Goal: Task Accomplishment & Management: Complete application form

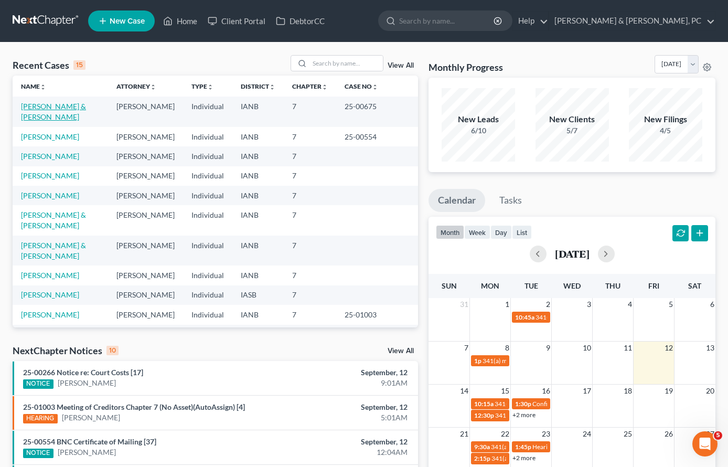
click at [67, 102] on link "[PERSON_NAME] & [PERSON_NAME]" at bounding box center [53, 111] width 65 height 19
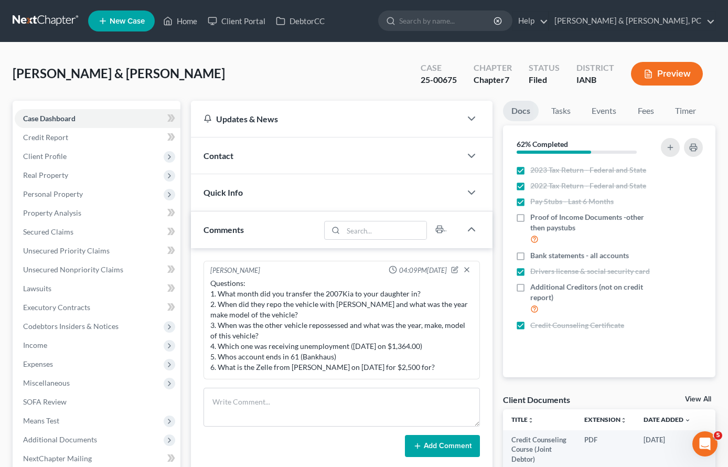
click at [384, 90] on div "[PERSON_NAME] & [PERSON_NAME] Upgraded Case 25-00675 Chapter Chapter 7 Status F…" at bounding box center [364, 78] width 703 height 46
click at [50, 137] on span "Credit Report" at bounding box center [45, 137] width 45 height 9
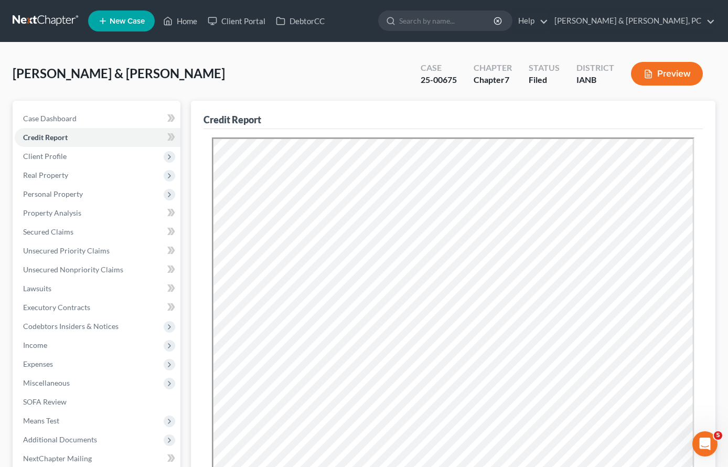
click at [348, 82] on div "[PERSON_NAME] & [PERSON_NAME] Upgraded Case 25-00675 Chapter Chapter 7 Status F…" at bounding box center [364, 78] width 703 height 46
click at [66, 268] on span "Unsecured Nonpriority Claims" at bounding box center [73, 269] width 100 height 9
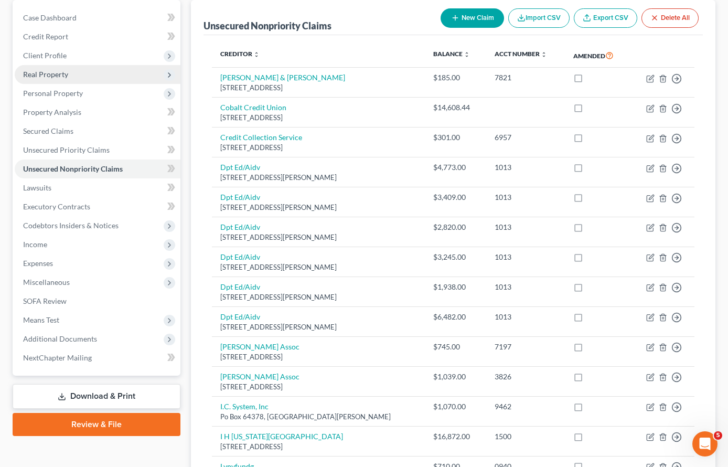
scroll to position [85, 0]
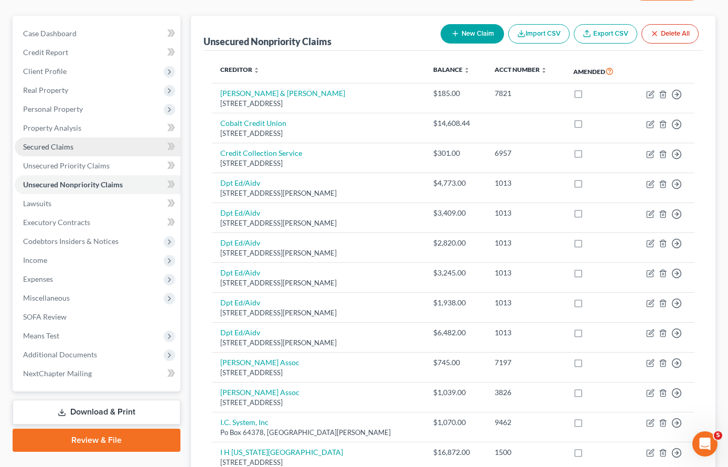
click at [57, 149] on span "Secured Claims" at bounding box center [48, 146] width 50 height 9
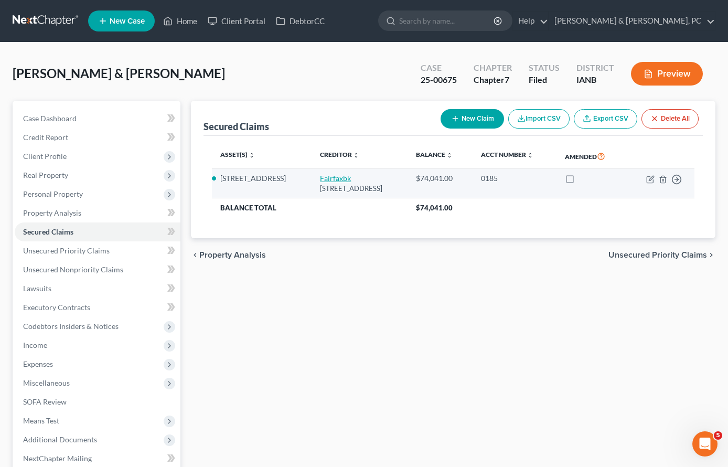
click at [320, 183] on link "Fairfaxbk" at bounding box center [335, 178] width 31 height 9
select select "48"
select select "3"
select select "2"
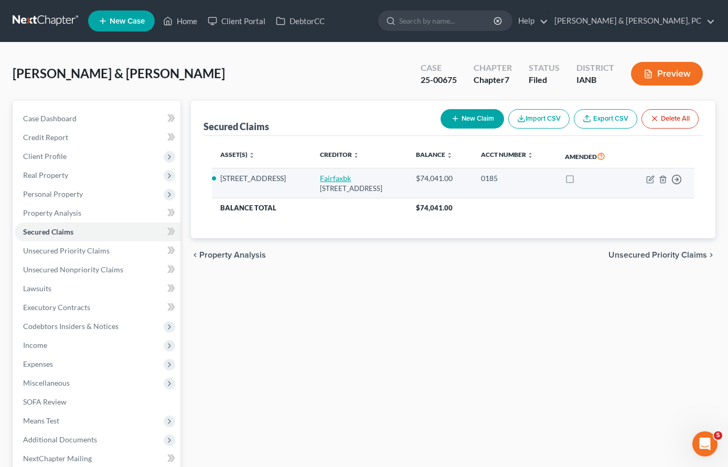
select select "0"
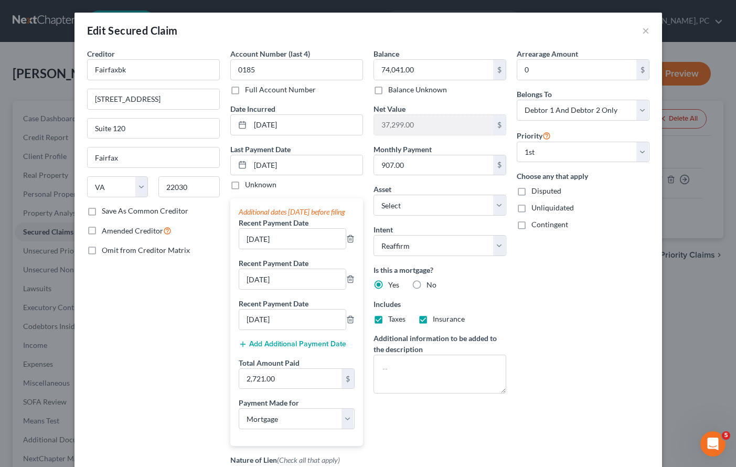
click at [533, 330] on div "Arrearage Amount 0 $ Belongs To * Select Debtor 1 Only Debtor 2 Only Debtor 1 A…" at bounding box center [582, 298] width 143 height 501
click at [642, 29] on button "×" at bounding box center [645, 30] width 7 height 13
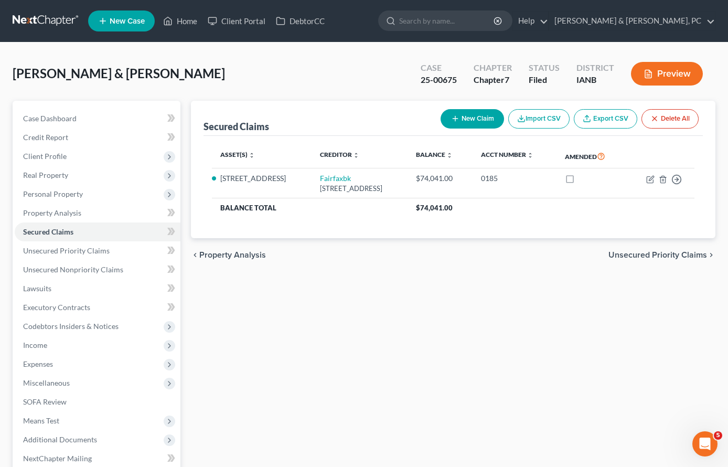
click at [512, 346] on div "Secured Claims New Claim Import CSV Export CSV Delete All Asset(s) expand_more …" at bounding box center [453, 319] width 535 height 436
drag, startPoint x: 486, startPoint y: 426, endPoint x: 494, endPoint y: 413, distance: 15.6
click at [483, 421] on div "Secured Claims New Claim Import CSV Export CSV Delete All Asset(s) expand_more …" at bounding box center [453, 319] width 535 height 436
click at [45, 188] on span "Personal Property" at bounding box center [98, 194] width 166 height 19
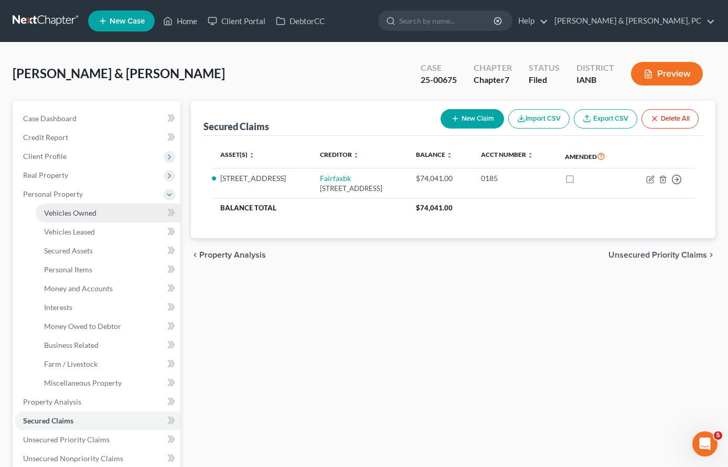
click at [59, 210] on span "Vehicles Owned" at bounding box center [70, 212] width 52 height 9
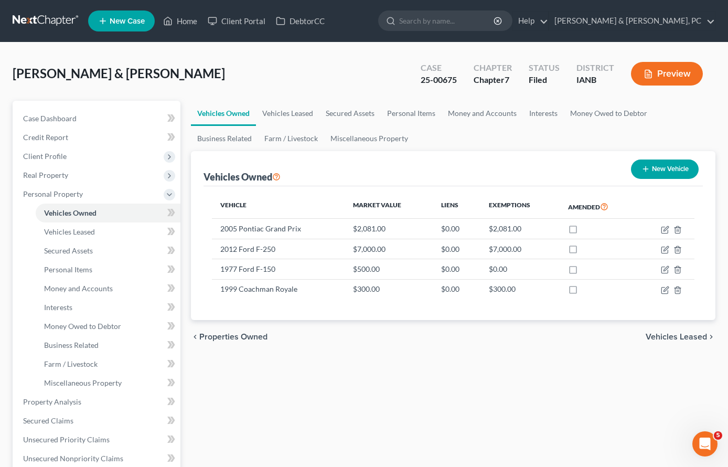
click at [393, 394] on div "Vehicles Owned Vehicles Leased Secured Assets Personal Items Money and Accounts…" at bounding box center [453, 413] width 535 height 625
drag, startPoint x: 447, startPoint y: 423, endPoint x: 441, endPoint y: 425, distance: 6.5
click at [447, 423] on div "Vehicles Owned Vehicles Leased Secured Assets Personal Items Money and Accounts…" at bounding box center [453, 413] width 535 height 625
click at [465, 399] on div "Vehicles Owned Vehicles Leased Secured Assets Personal Items Money and Accounts…" at bounding box center [453, 413] width 535 height 625
click at [426, 364] on div "Vehicles Owned Vehicles Leased Secured Assets Personal Items Money and Accounts…" at bounding box center [453, 413] width 535 height 625
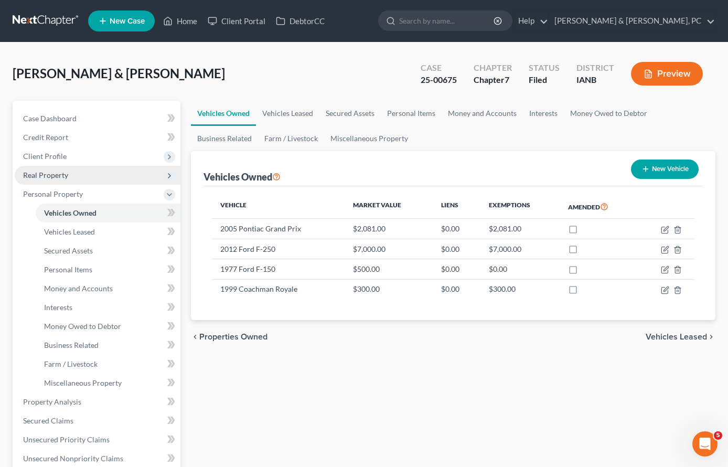
click at [42, 168] on span "Real Property" at bounding box center [98, 175] width 166 height 19
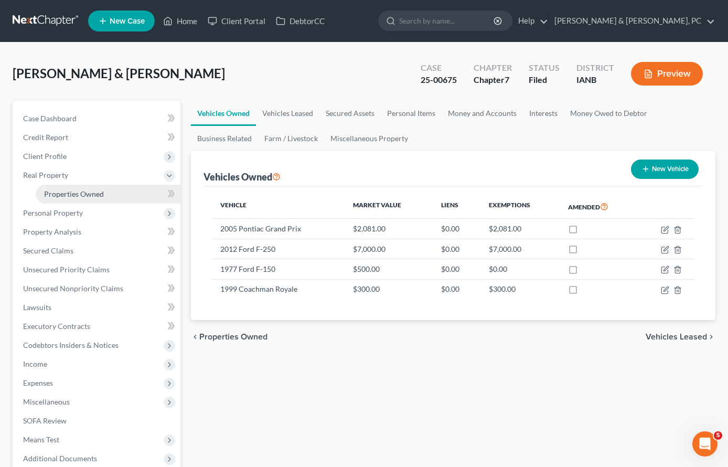
click at [57, 191] on span "Properties Owned" at bounding box center [74, 193] width 60 height 9
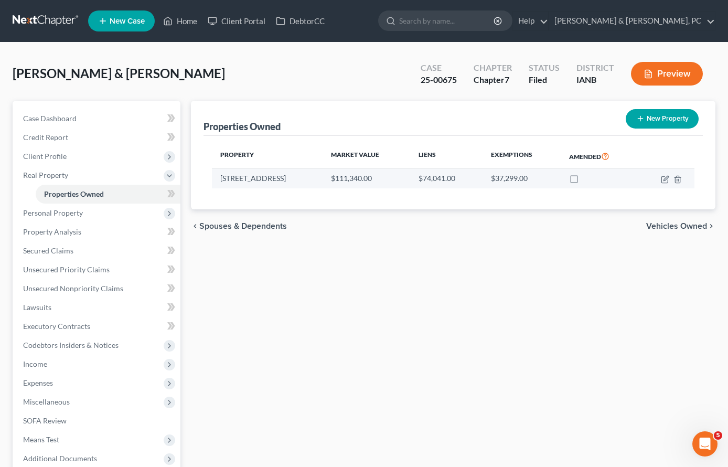
drag, startPoint x: 243, startPoint y: 176, endPoint x: 259, endPoint y: 174, distance: 15.9
click at [244, 176] on td "[STREET_ADDRESS]" at bounding box center [267, 178] width 111 height 20
click at [663, 178] on icon "button" at bounding box center [665, 179] width 8 height 8
select select "16"
select select "1"
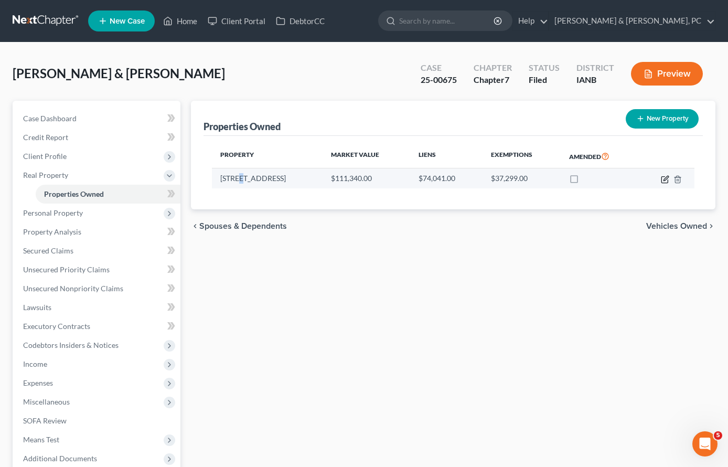
select select "0"
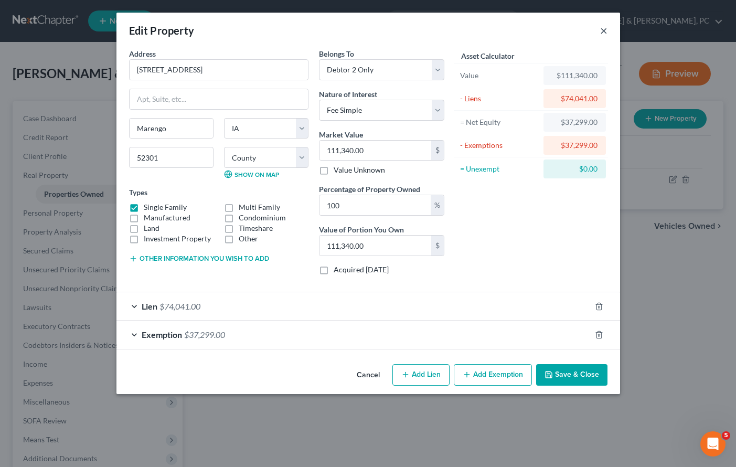
click at [602, 31] on button "×" at bounding box center [603, 30] width 7 height 13
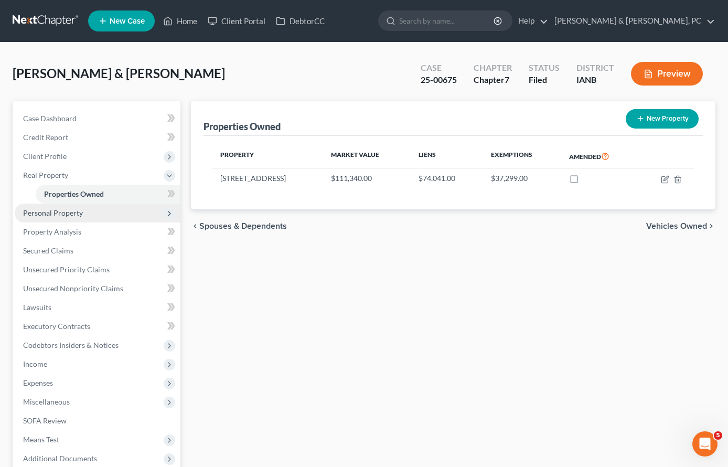
click at [51, 216] on span "Personal Property" at bounding box center [53, 212] width 60 height 9
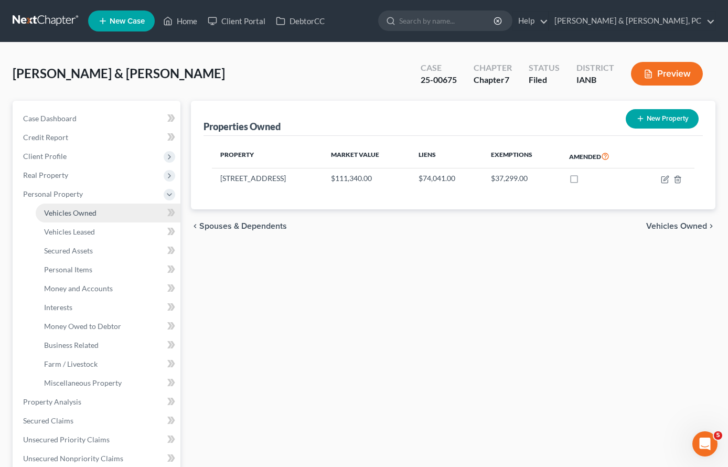
click at [56, 211] on span "Vehicles Owned" at bounding box center [70, 212] width 52 height 9
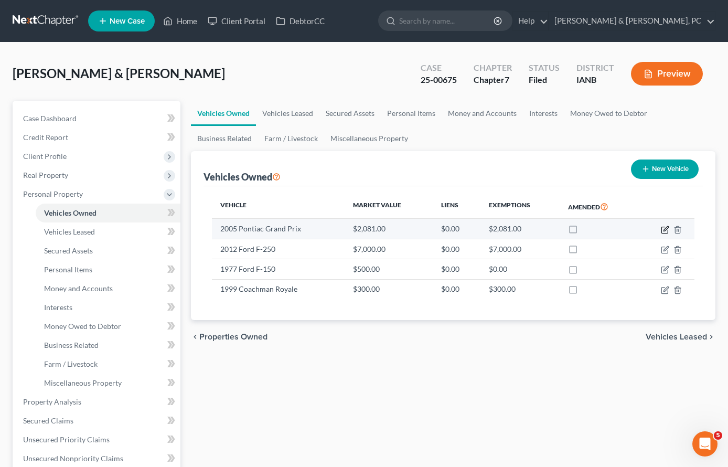
click at [666, 228] on icon "button" at bounding box center [665, 228] width 5 height 5
select select "0"
select select "21"
select select "3"
select select "2"
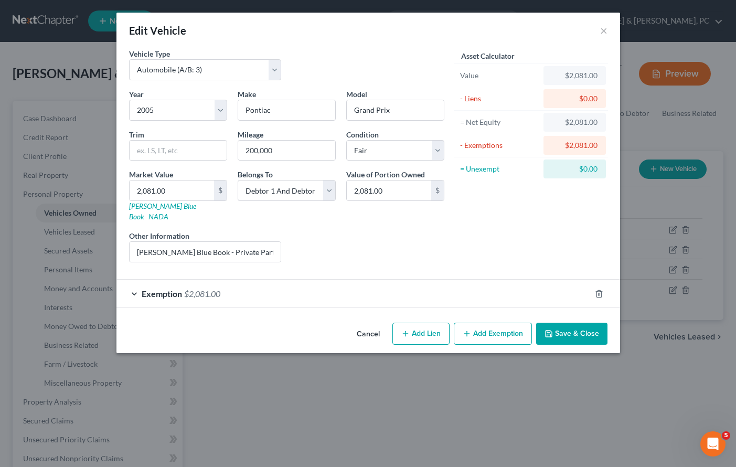
click at [400, 242] on div "Liens Select" at bounding box center [367, 246] width 163 height 32
click at [561, 324] on button "Save & Close" at bounding box center [571, 334] width 71 height 22
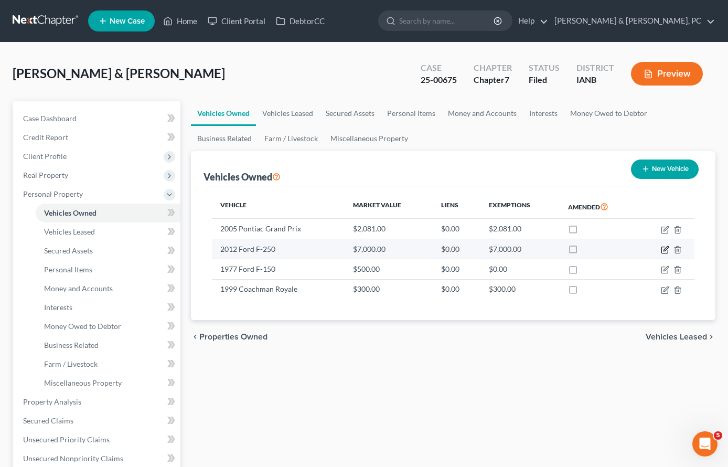
click at [664, 250] on icon "button" at bounding box center [665, 249] width 8 height 8
select select "0"
select select "14"
select select "4"
select select "2"
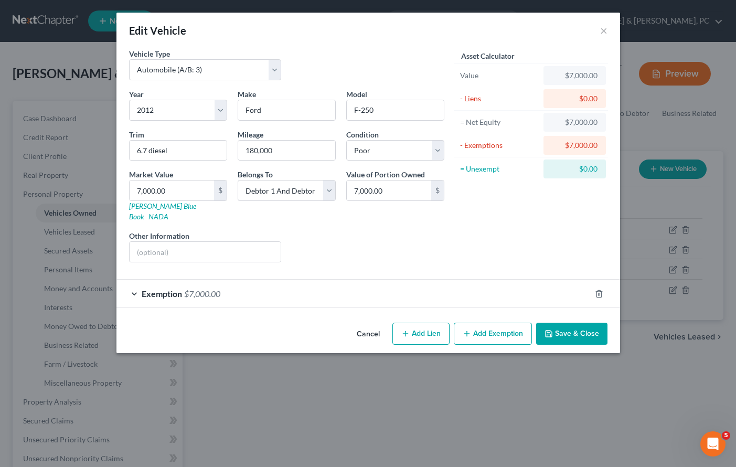
click at [577, 212] on div "Asset Calculator Value $7,000.00 - Liens $0.00 = Net Equity $7,000.00 - Exempti…" at bounding box center [530, 159] width 163 height 222
click at [567, 323] on button "Save & Close" at bounding box center [571, 334] width 71 height 22
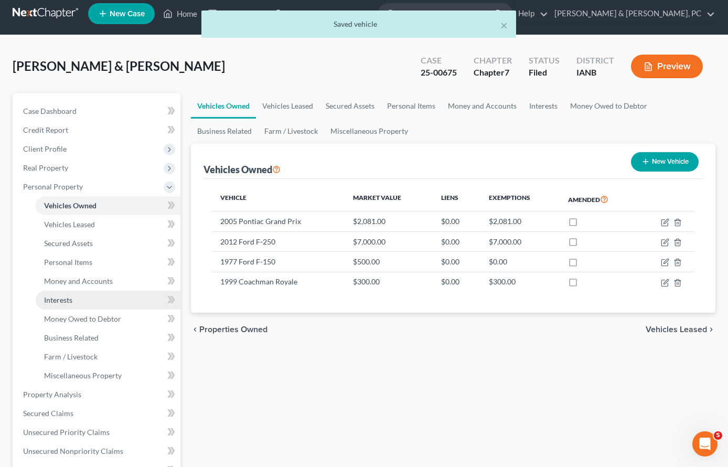
scroll to position [9, 0]
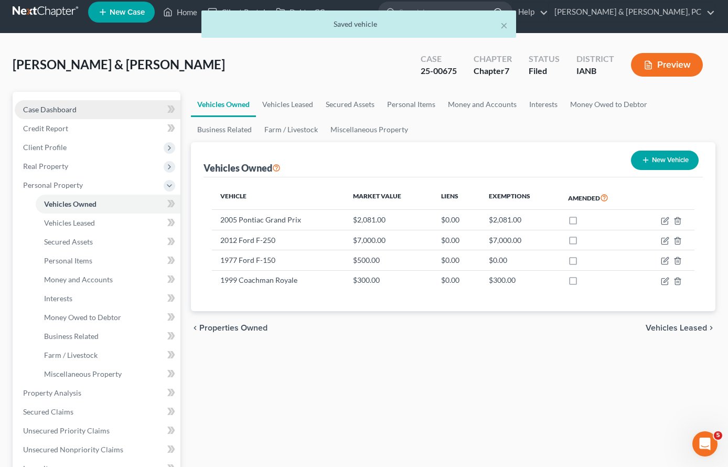
click at [71, 105] on span "Case Dashboard" at bounding box center [49, 109] width 53 height 9
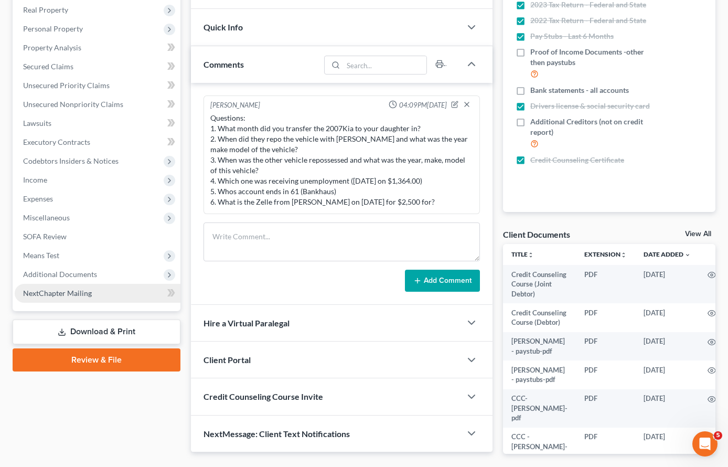
scroll to position [167, 0]
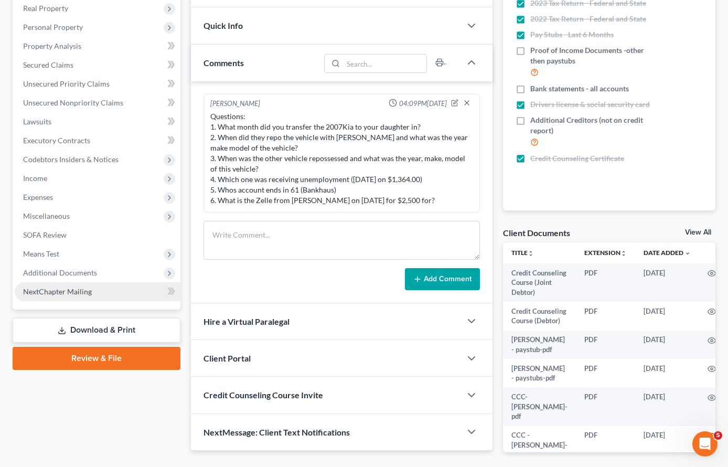
click at [68, 290] on span "NextChapter Mailing" at bounding box center [57, 291] width 69 height 9
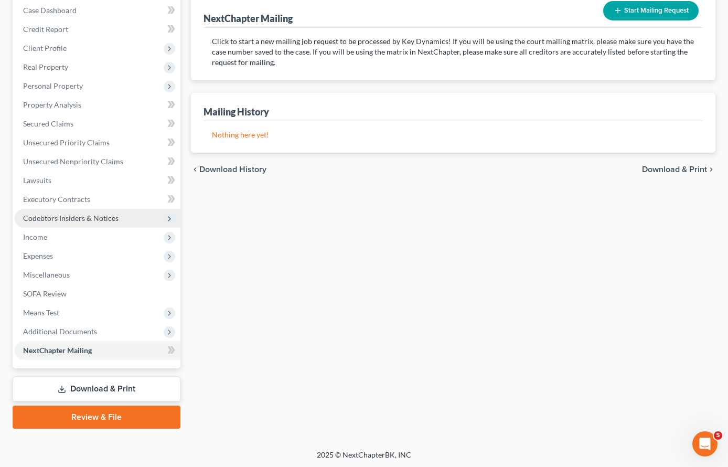
scroll to position [110, 0]
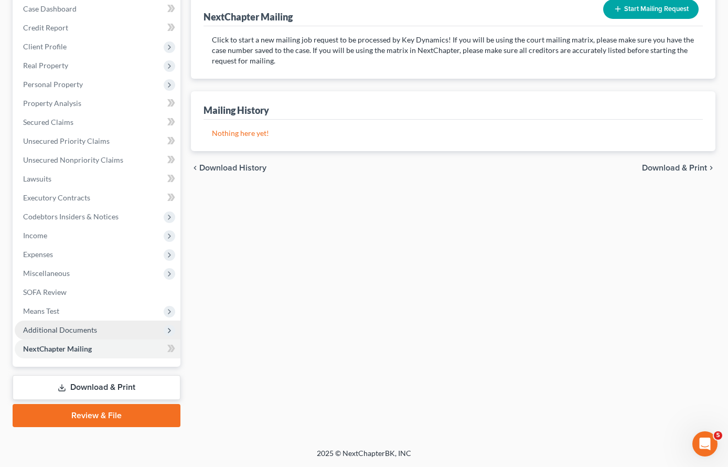
click at [75, 329] on span "Additional Documents" at bounding box center [60, 329] width 74 height 9
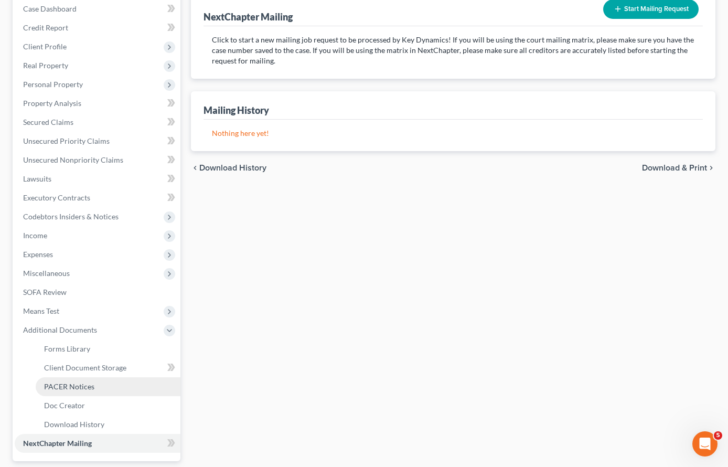
click at [74, 385] on span "PACER Notices" at bounding box center [69, 386] width 50 height 9
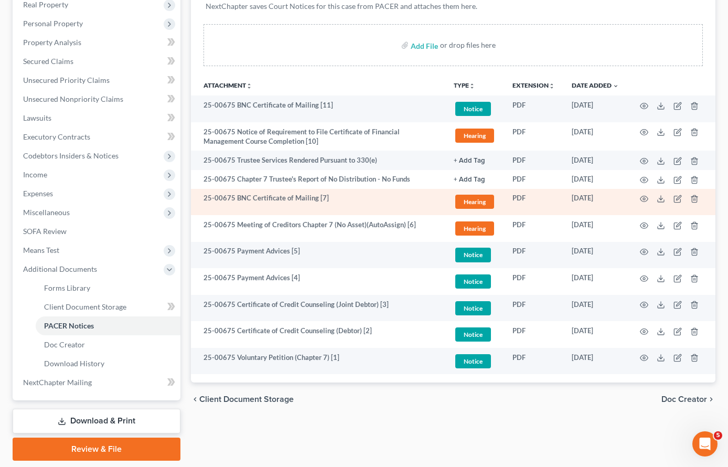
scroll to position [204, 0]
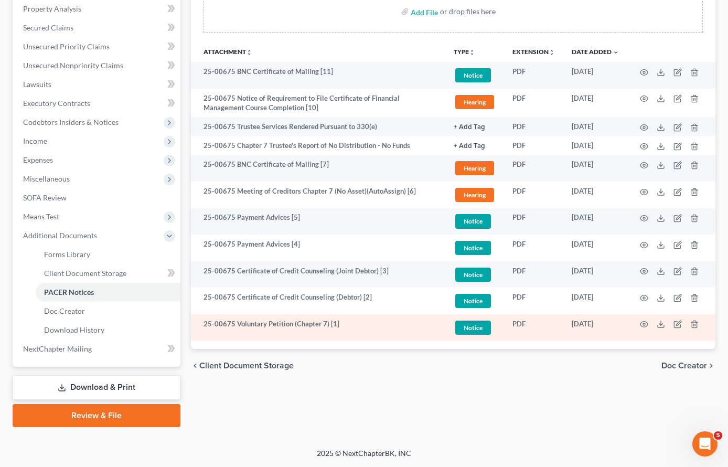
drag, startPoint x: 456, startPoint y: 405, endPoint x: 377, endPoint y: 334, distance: 105.8
click at [455, 404] on div "Forms Library Client Document Storage PACER Notices Doc Creator Download Histor…" at bounding box center [453, 162] width 535 height 530
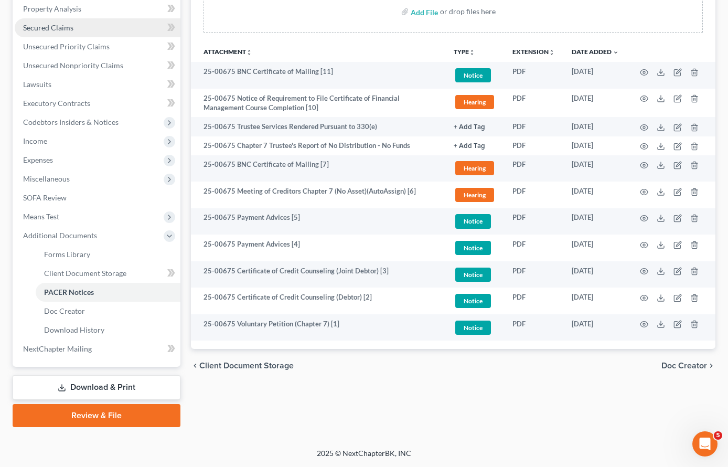
click at [54, 29] on span "Secured Claims" at bounding box center [48, 27] width 50 height 9
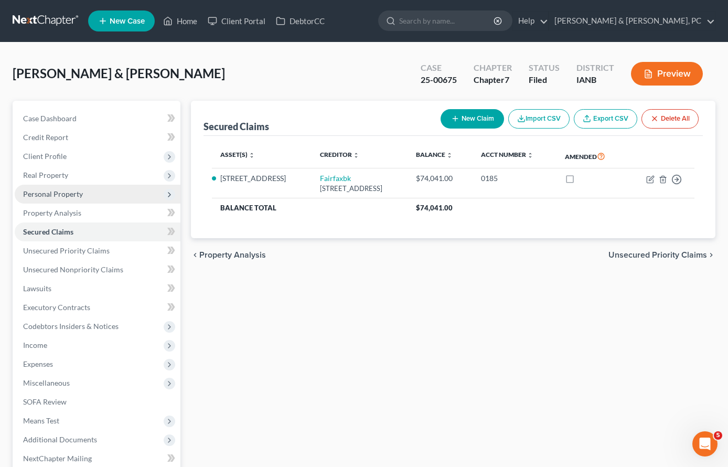
click at [46, 196] on span "Personal Property" at bounding box center [53, 193] width 60 height 9
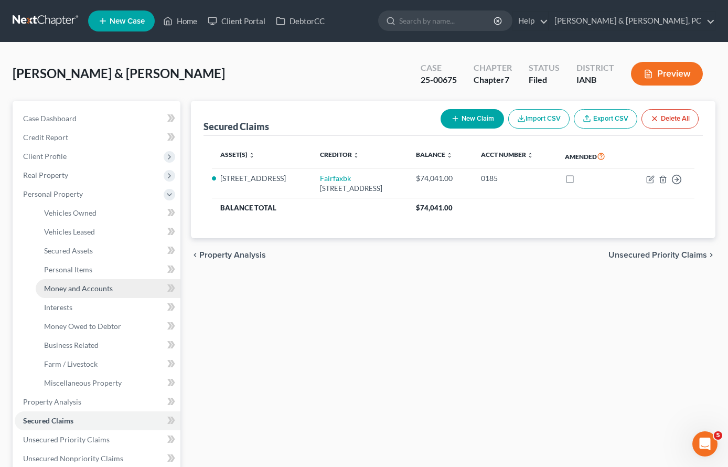
click at [71, 290] on span "Money and Accounts" at bounding box center [78, 288] width 69 height 9
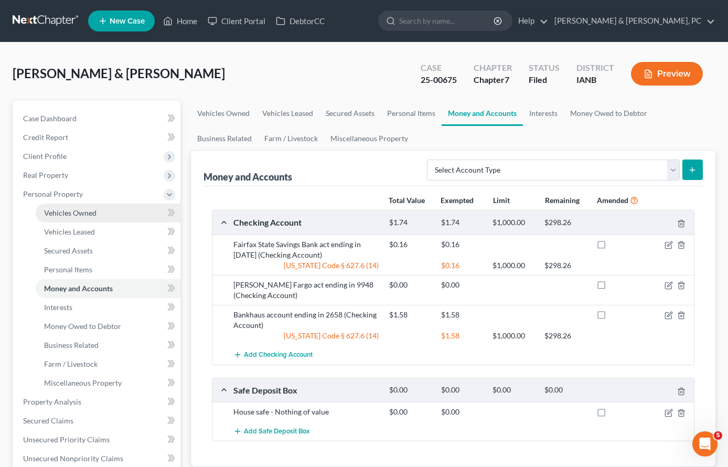
click at [69, 215] on span "Vehicles Owned" at bounding box center [70, 212] width 52 height 9
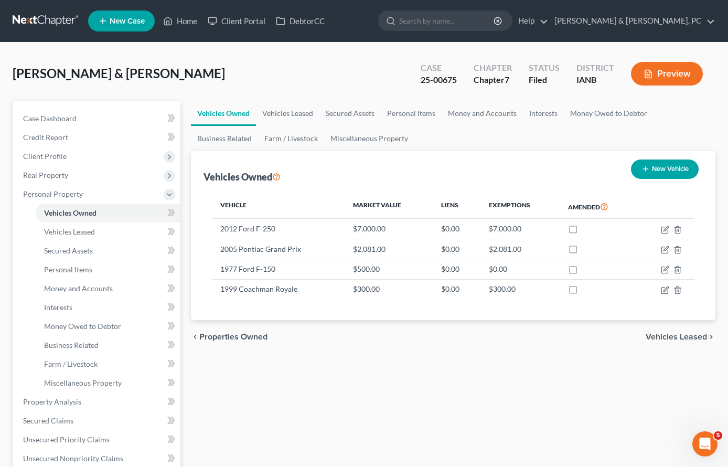
drag, startPoint x: 462, startPoint y: 396, endPoint x: 457, endPoint y: 394, distance: 5.9
click at [459, 395] on div "Vehicles Owned Vehicles Leased Secured Assets Personal Items Money and Accounts…" at bounding box center [453, 413] width 535 height 625
click at [184, 20] on link "Home" at bounding box center [180, 21] width 45 height 19
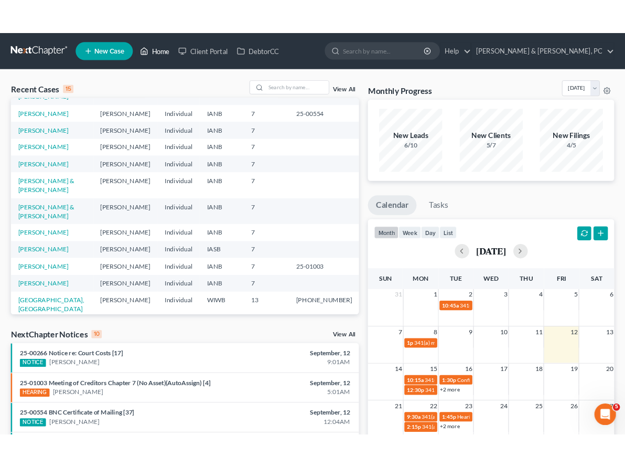
scroll to position [47, 0]
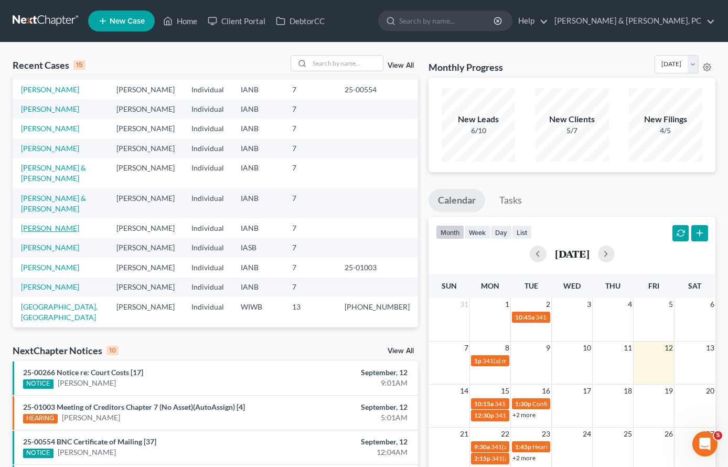
click at [44, 232] on link "[PERSON_NAME]" at bounding box center [50, 227] width 58 height 9
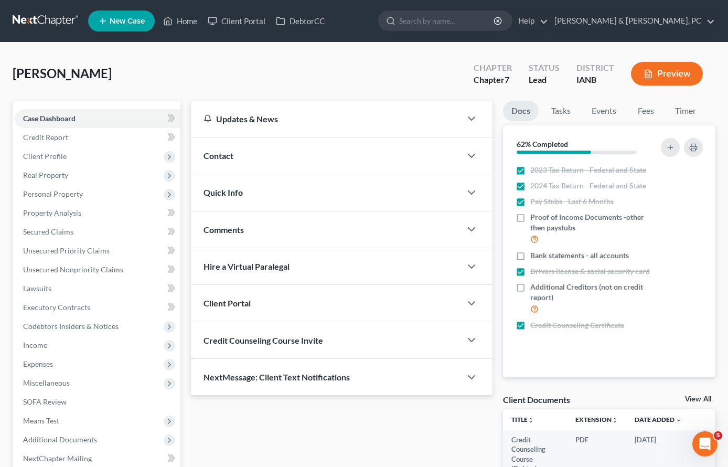
click at [0, 224] on html "Home New Case Client Portal DebtorCC [PERSON_NAME] & [PERSON_NAME], PC [PERSON_…" at bounding box center [364, 288] width 728 height 576
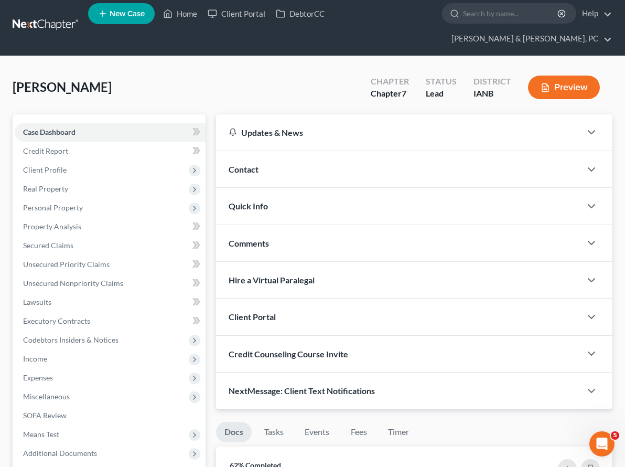
scroll to position [7, 0]
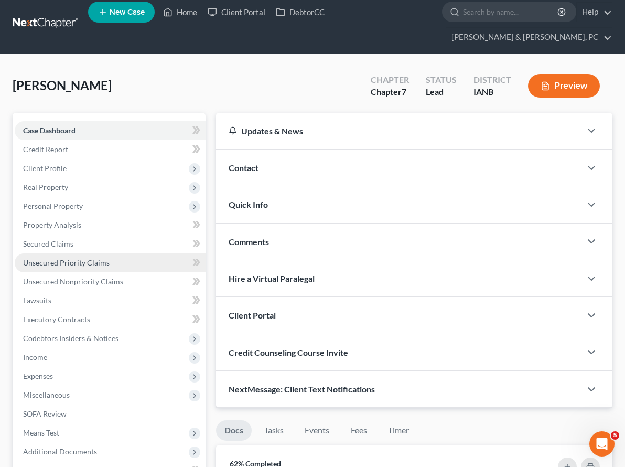
drag, startPoint x: 333, startPoint y: 425, endPoint x: 85, endPoint y: 246, distance: 305.8
click at [326, 408] on div "Updates & News × [US_STATE] [GEOGRAPHIC_DATA] Notes: Take a look at NextChapter…" at bounding box center [414, 260] width 407 height 295
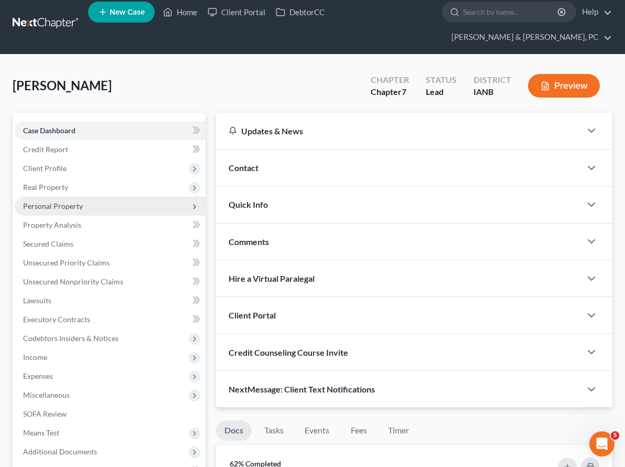
click at [49, 201] on span "Personal Property" at bounding box center [53, 205] width 60 height 9
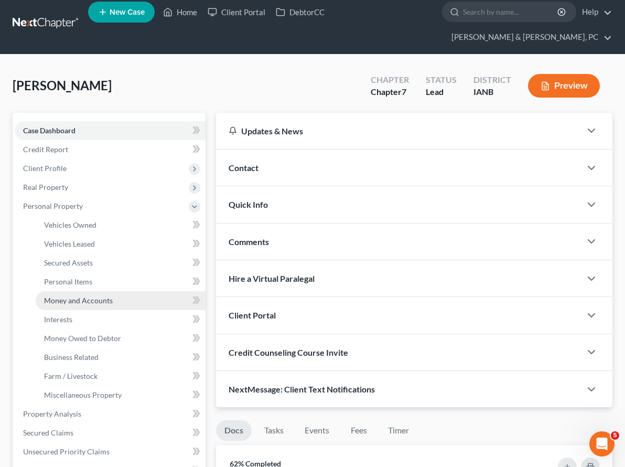
click at [75, 296] on span "Money and Accounts" at bounding box center [78, 300] width 69 height 9
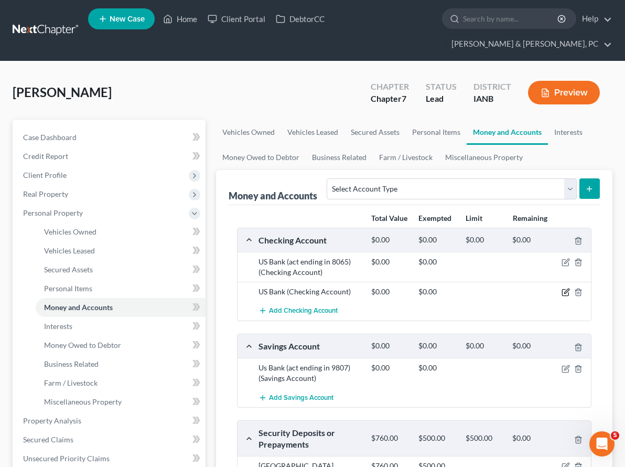
drag, startPoint x: 567, startPoint y: 271, endPoint x: 363, endPoint y: 275, distance: 203.5
click at [566, 288] on icon "button" at bounding box center [566, 292] width 8 height 8
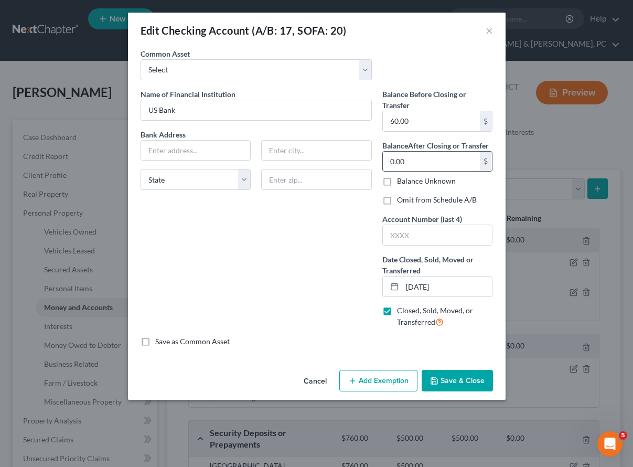
click at [404, 160] on input "0.00" at bounding box center [431, 162] width 97 height 20
click at [417, 241] on input "text" at bounding box center [438, 235] width 110 height 20
type input "9815"
drag, startPoint x: 452, startPoint y: 376, endPoint x: 447, endPoint y: 371, distance: 6.7
click at [452, 376] on button "Save & Close" at bounding box center [457, 381] width 71 height 22
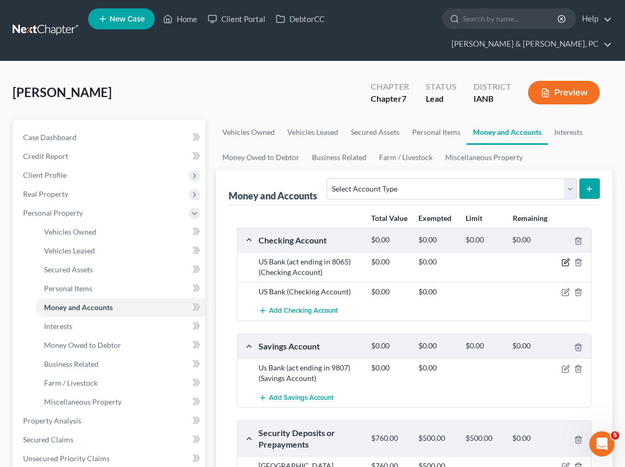
click at [565, 260] on icon "button" at bounding box center [565, 263] width 6 height 6
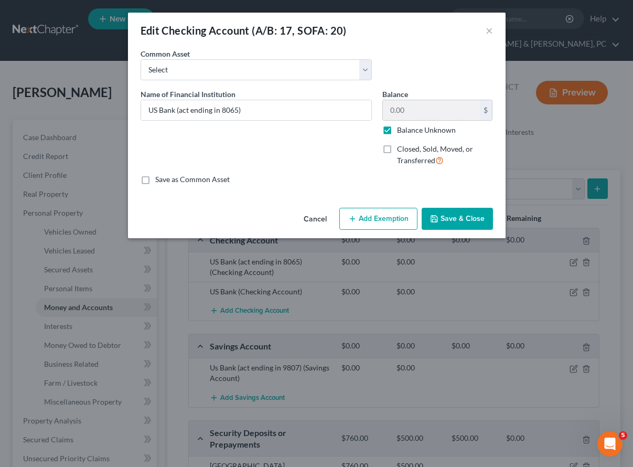
drag, startPoint x: 396, startPoint y: 131, endPoint x: 405, endPoint y: 117, distance: 16.3
click at [396, 130] on div "Balance Unknown" at bounding box center [437, 130] width 111 height 10
drag, startPoint x: 389, startPoint y: 129, endPoint x: 396, endPoint y: 114, distance: 16.7
click at [397, 128] on label "Balance Unknown" at bounding box center [426, 130] width 59 height 10
click at [401, 128] on input "Balance Unknown" at bounding box center [404, 128] width 7 height 7
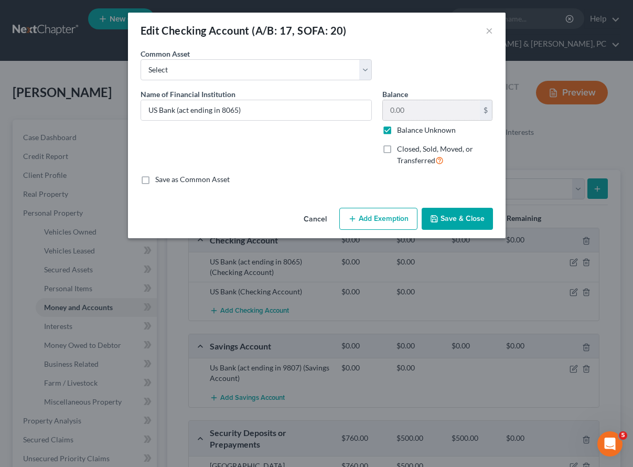
checkbox input "false"
click at [401, 108] on input "0.00" at bounding box center [431, 110] width 97 height 20
type input "449.71"
click at [377, 217] on button "Add Exemption" at bounding box center [378, 219] width 78 height 22
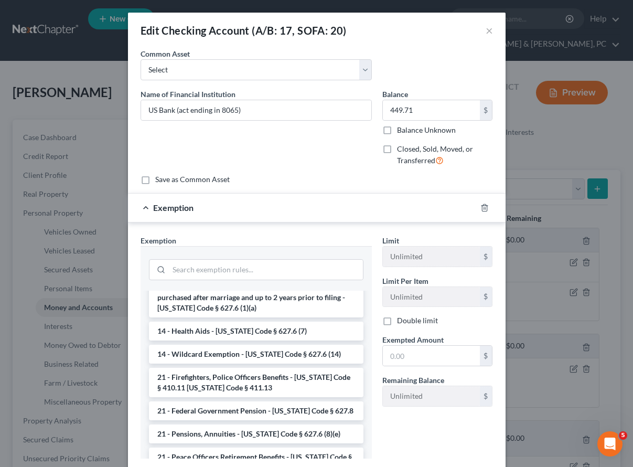
scroll to position [173, 0]
click at [253, 350] on li "14 - Wildcard Exemption - [US_STATE] Code § 627.6 (14)" at bounding box center [256, 353] width 215 height 19
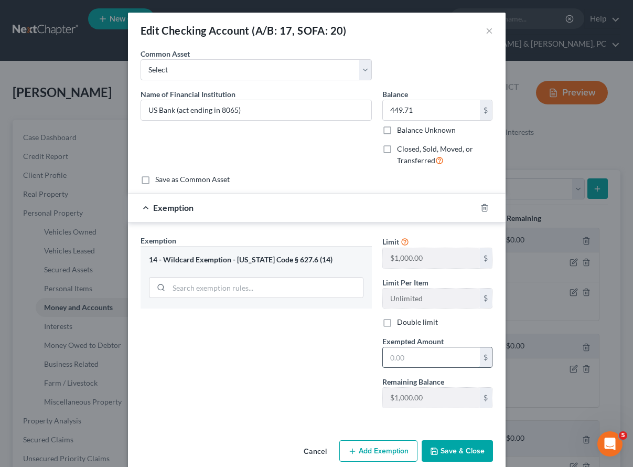
click at [409, 358] on input "text" at bounding box center [431, 357] width 97 height 20
type input "449.71"
click at [449, 448] on button "Save & Close" at bounding box center [457, 451] width 71 height 22
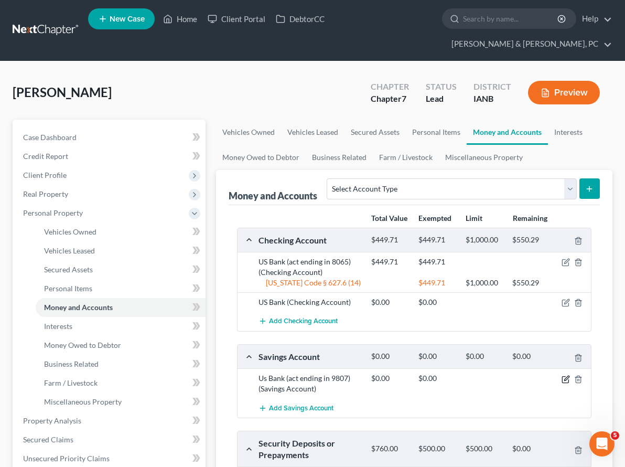
click at [566, 376] on icon "button" at bounding box center [566, 378] width 5 height 5
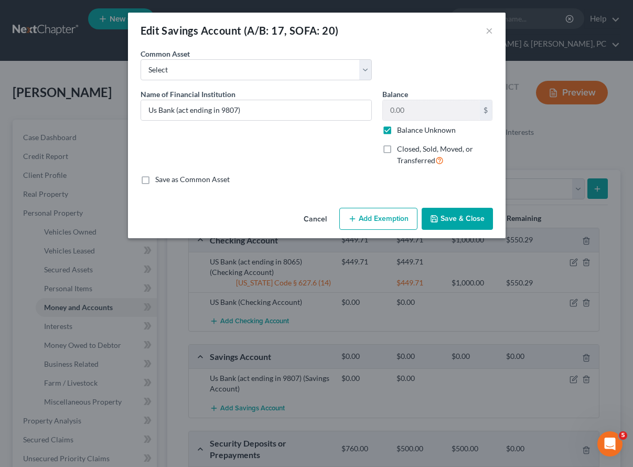
click at [397, 133] on label "Balance Unknown" at bounding box center [426, 130] width 59 height 10
click at [401, 132] on input "Balance Unknown" at bounding box center [404, 128] width 7 height 7
checkbox input "false"
click at [403, 114] on input "0.00" at bounding box center [431, 110] width 97 height 20
type input "352.58"
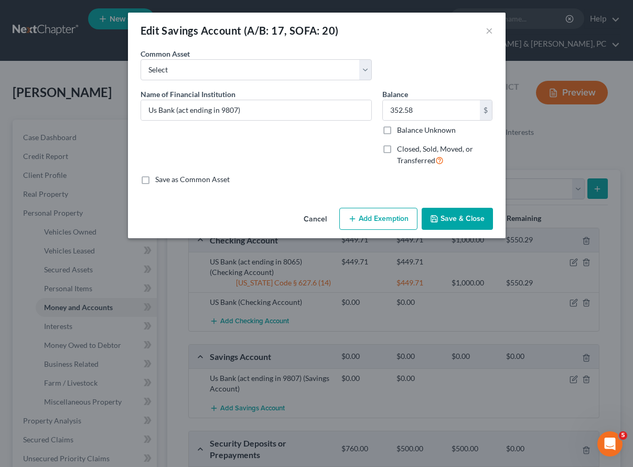
click at [379, 218] on button "Add Exemption" at bounding box center [378, 219] width 78 height 22
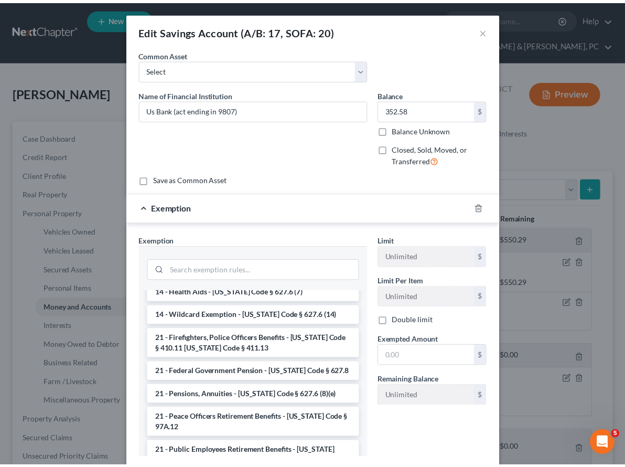
scroll to position [215, 0]
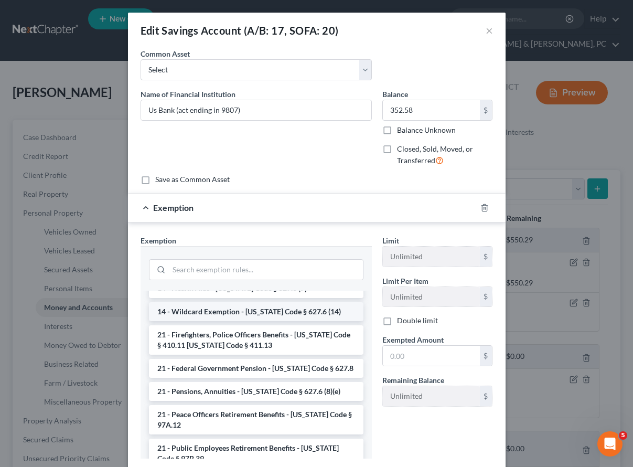
click at [193, 315] on li "14 - Wildcard Exemption - [US_STATE] Code § 627.6 (14)" at bounding box center [256, 311] width 215 height 19
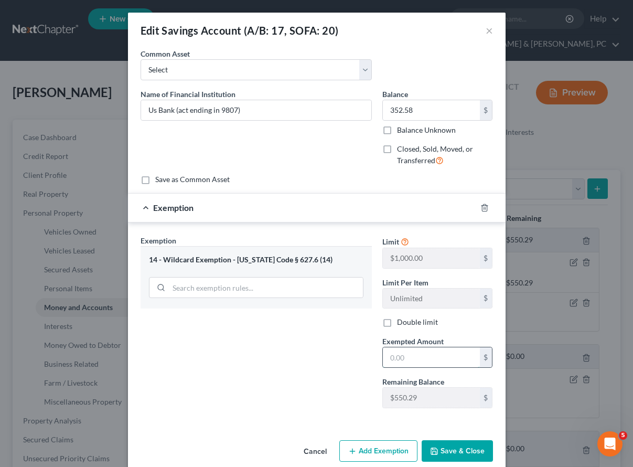
click at [419, 357] on input "text" at bounding box center [431, 357] width 97 height 20
type input "352.58"
click at [443, 450] on button "Save & Close" at bounding box center [457, 451] width 71 height 22
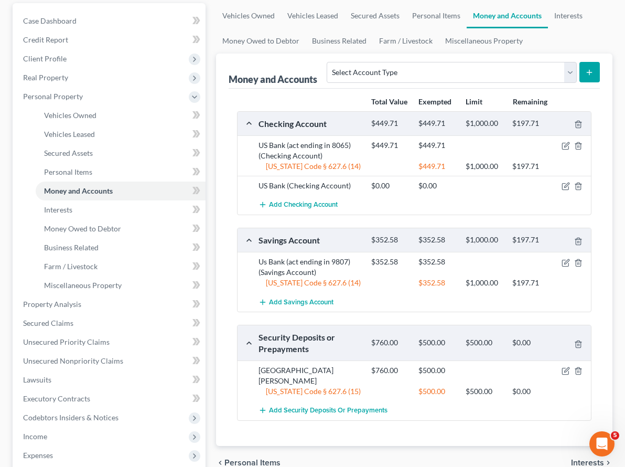
scroll to position [117, 0]
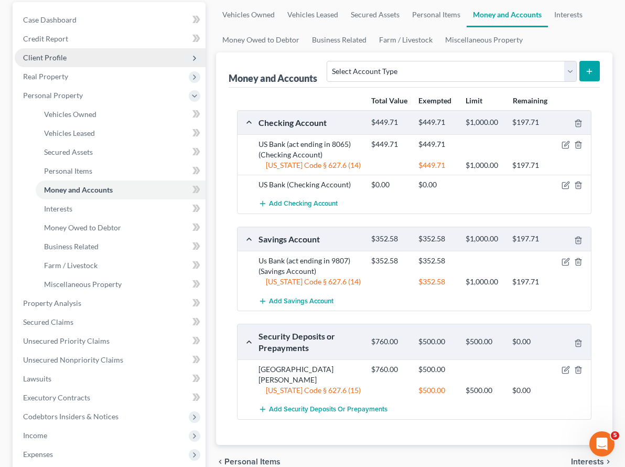
click at [68, 48] on span "Client Profile" at bounding box center [110, 57] width 191 height 19
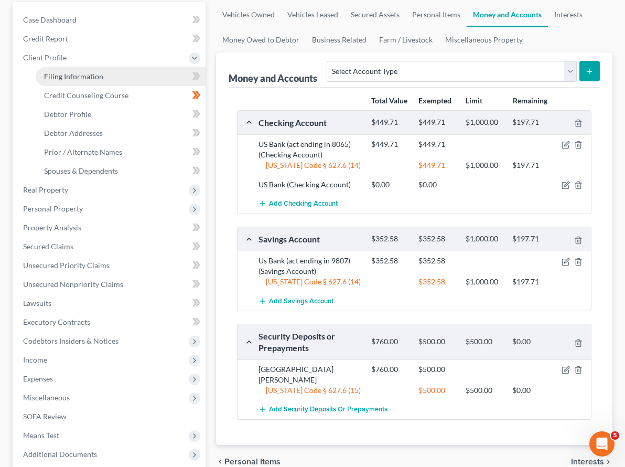
click at [71, 72] on span "Filing Information" at bounding box center [73, 76] width 59 height 9
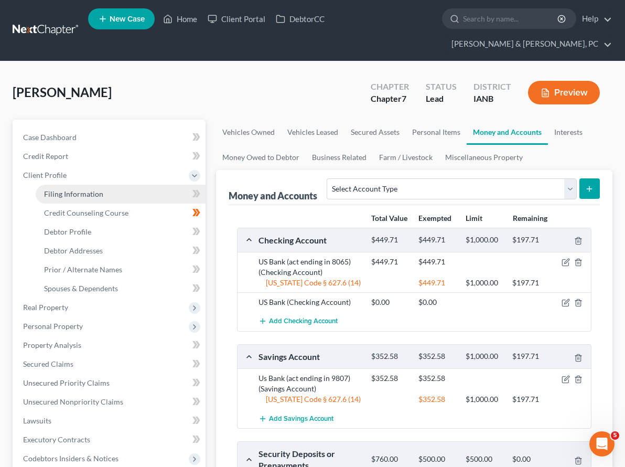
select select "1"
select select "0"
select select "16"
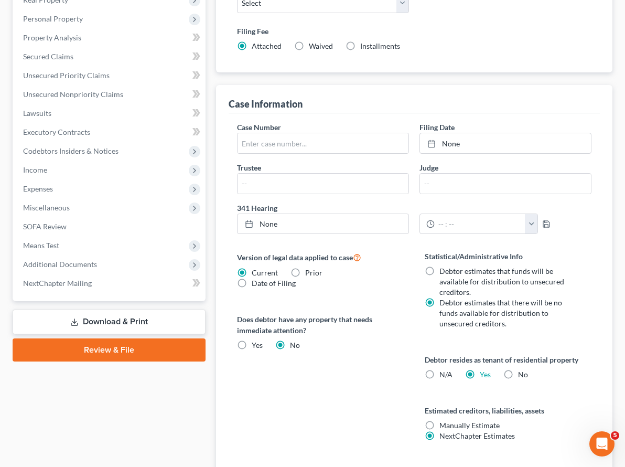
scroll to position [313, 0]
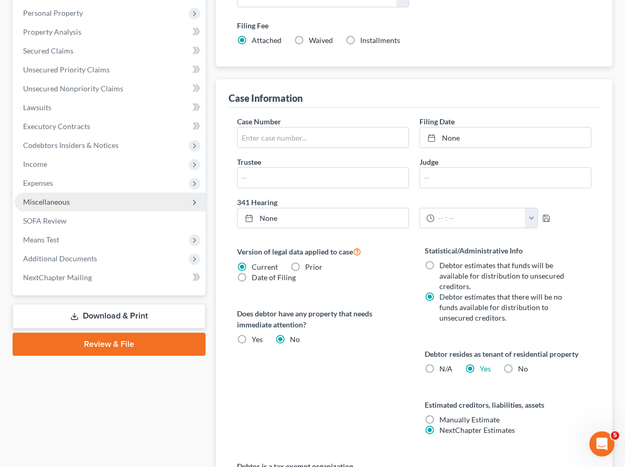
click at [49, 197] on span "Miscellaneous" at bounding box center [46, 201] width 47 height 9
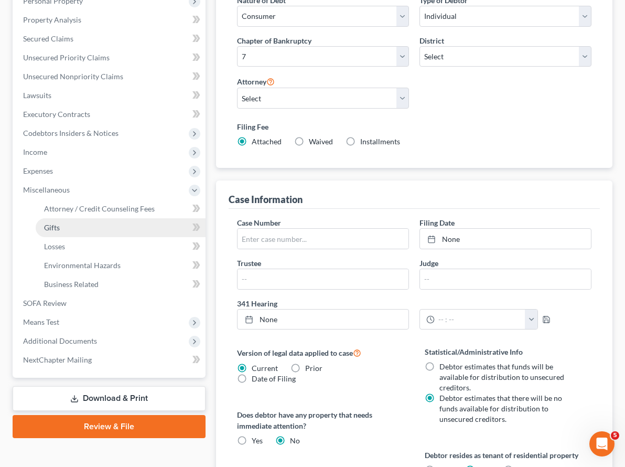
scroll to position [200, 0]
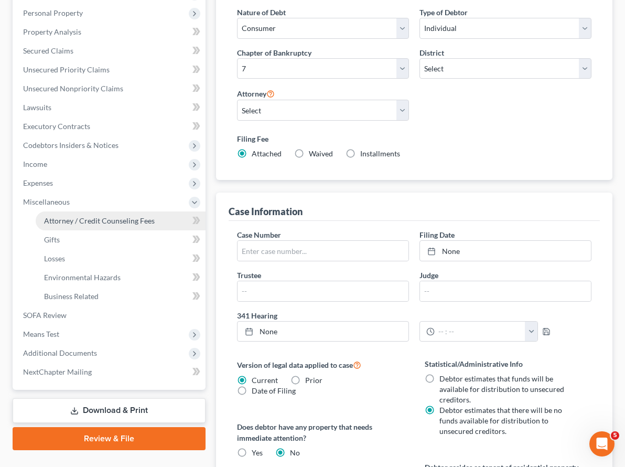
click at [70, 216] on span "Attorney / Credit Counseling Fees" at bounding box center [99, 220] width 111 height 9
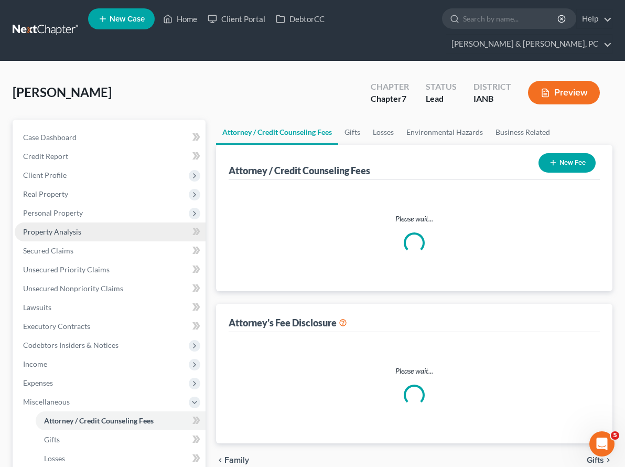
select select "0"
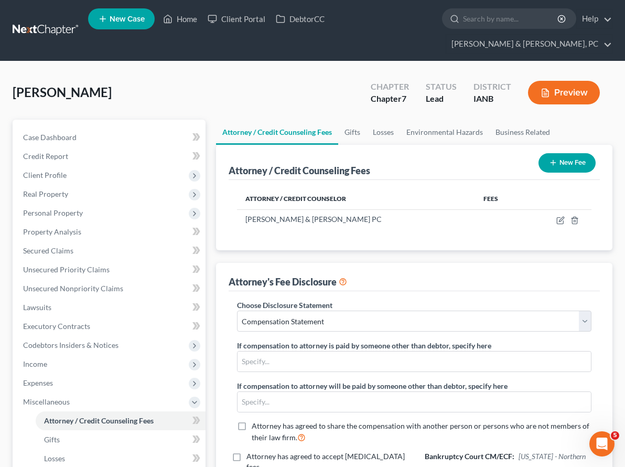
drag, startPoint x: 498, startPoint y: 325, endPoint x: 496, endPoint y: 320, distance: 5.4
drag, startPoint x: 542, startPoint y: 327, endPoint x: 403, endPoint y: 320, distance: 139.2
click at [403, 320] on div "Choose Disclosure Statement Select Compensation Statement If compensation to at…" at bounding box center [415, 442] width 376 height 287
type input "2,162"
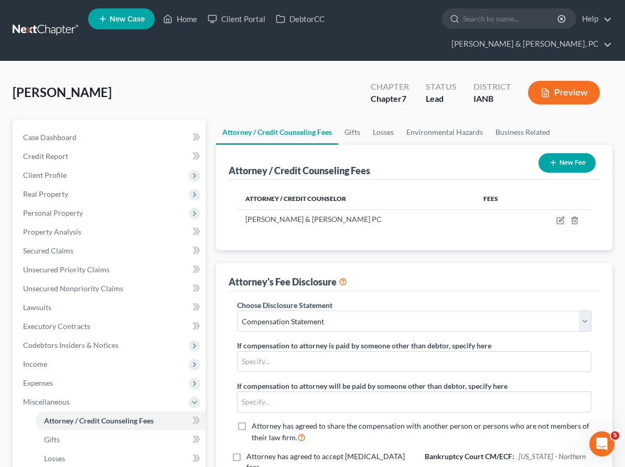
type input "2,162"
click at [562, 217] on icon "button" at bounding box center [561, 219] width 5 height 5
select select "16"
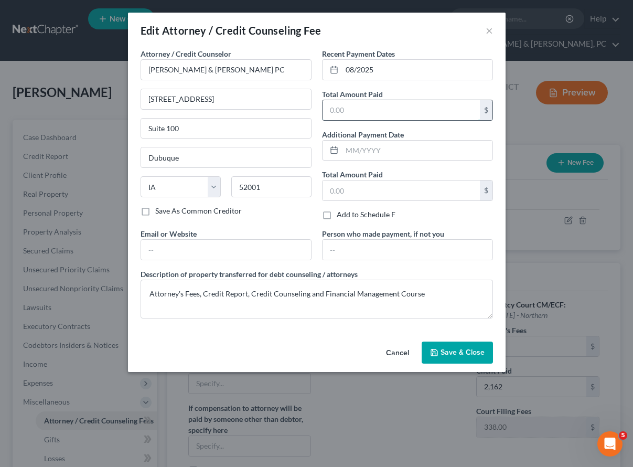
click at [365, 109] on input "text" at bounding box center [401, 110] width 157 height 20
type input "2,500.00"
click at [461, 349] on span "Save & Close" at bounding box center [463, 352] width 44 height 9
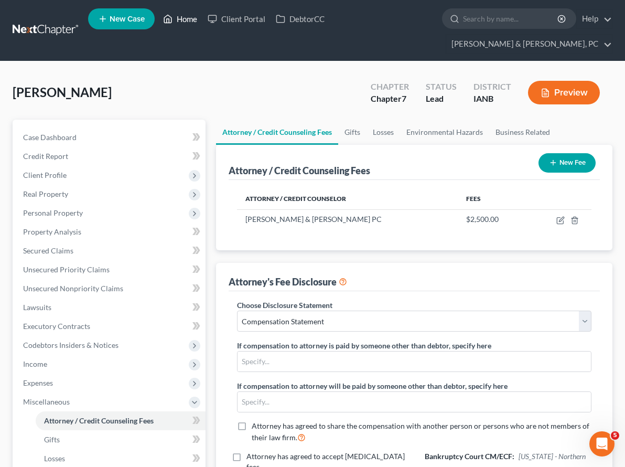
click at [187, 18] on link "Home" at bounding box center [180, 18] width 45 height 19
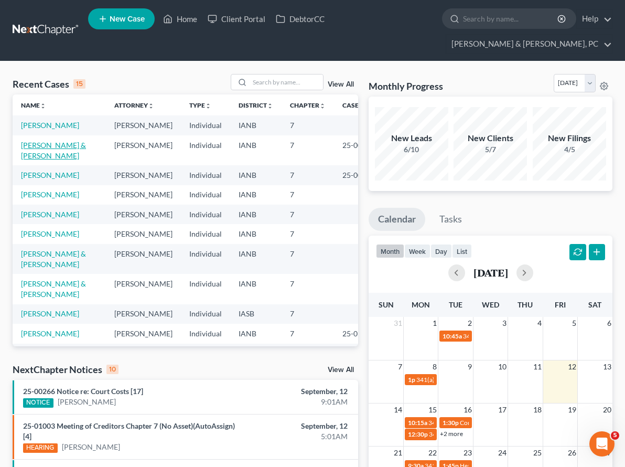
click at [38, 141] on link "[PERSON_NAME] & [PERSON_NAME]" at bounding box center [53, 150] width 65 height 19
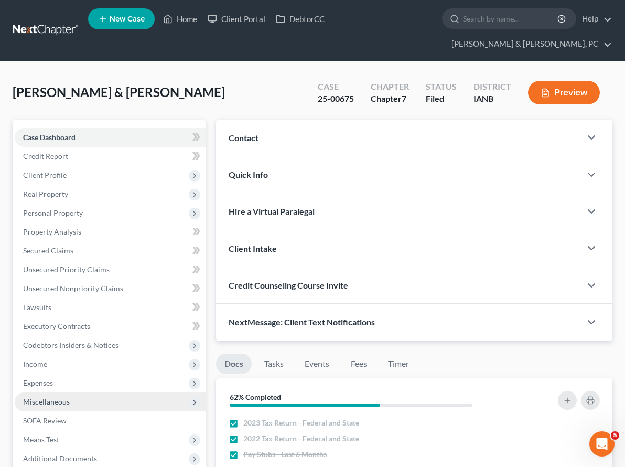
click at [53, 397] on span "Miscellaneous" at bounding box center [46, 401] width 47 height 9
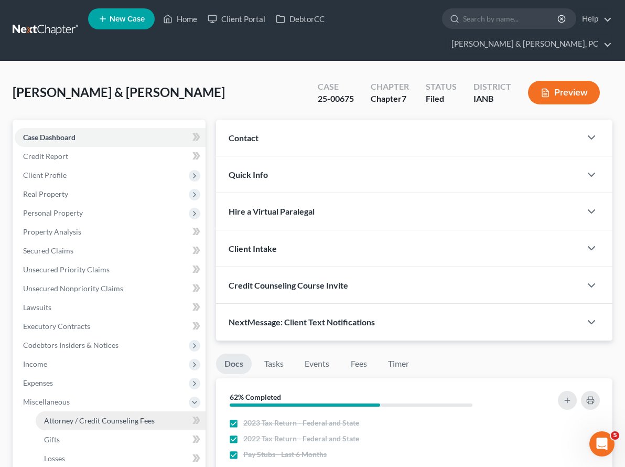
scroll to position [1, 0]
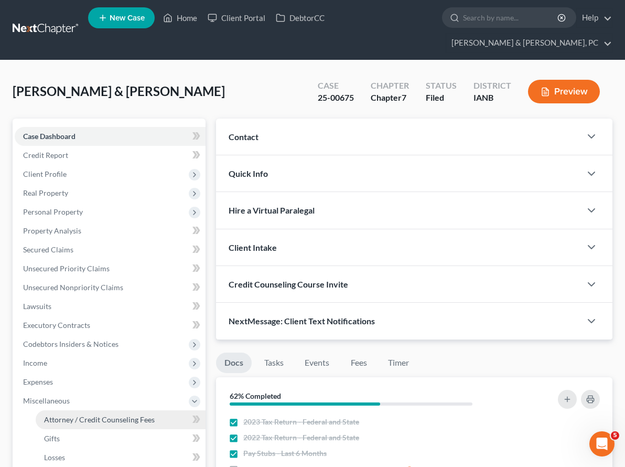
click at [66, 415] on span "Attorney / Credit Counseling Fees" at bounding box center [99, 419] width 111 height 9
select select "0"
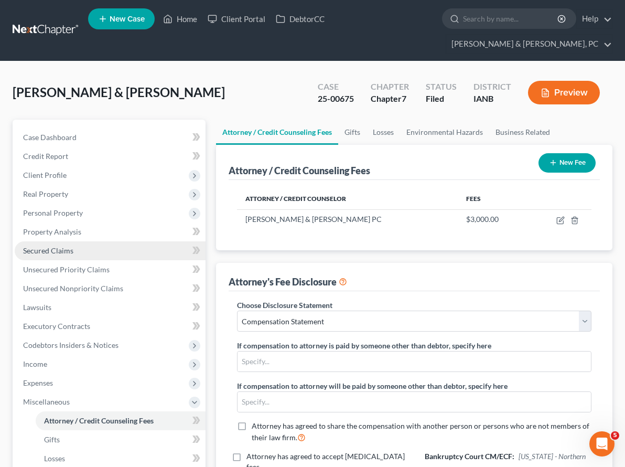
click at [55, 246] on span "Secured Claims" at bounding box center [48, 250] width 50 height 9
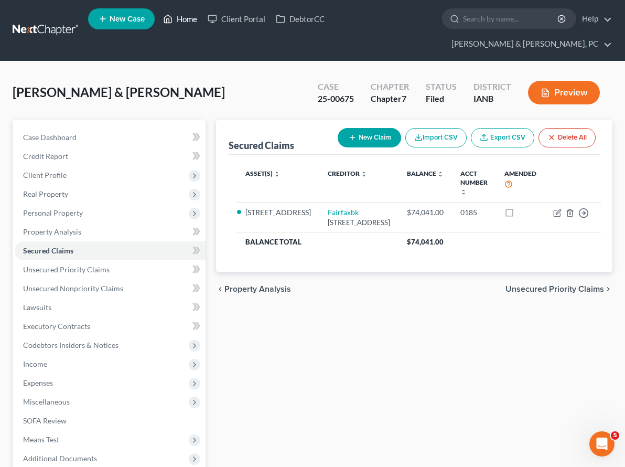
click at [179, 18] on link "Home" at bounding box center [180, 18] width 45 height 19
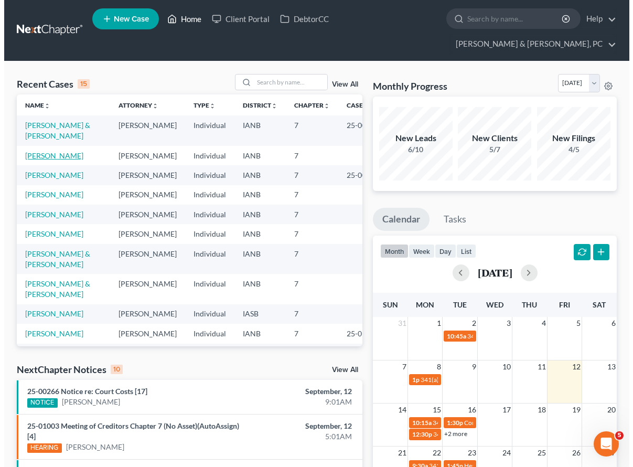
scroll to position [1, 0]
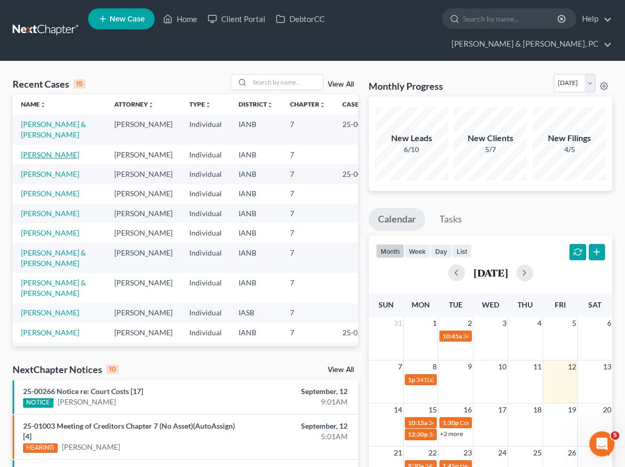
click at [44, 150] on link "[PERSON_NAME]" at bounding box center [50, 154] width 58 height 9
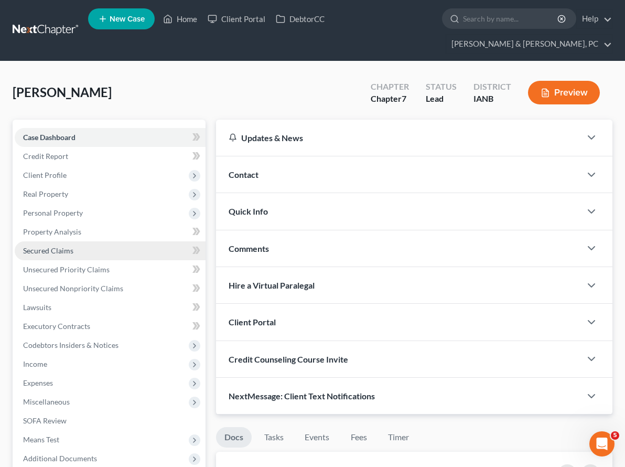
click at [54, 246] on span "Secured Claims" at bounding box center [48, 250] width 50 height 9
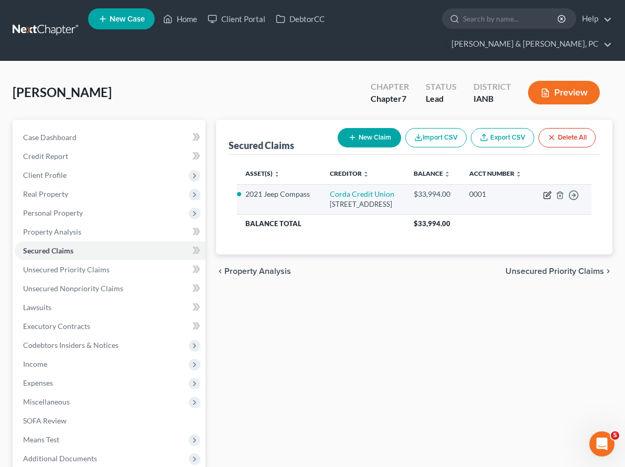
click at [549, 191] on icon "button" at bounding box center [547, 195] width 8 height 8
select select "16"
select select "0"
select select "2"
select select "0"
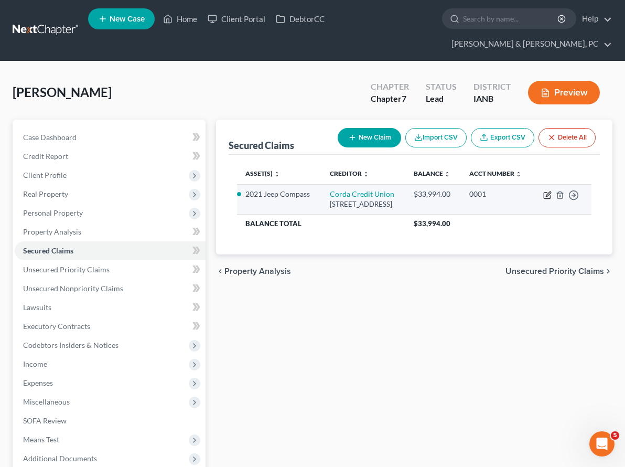
select select "0"
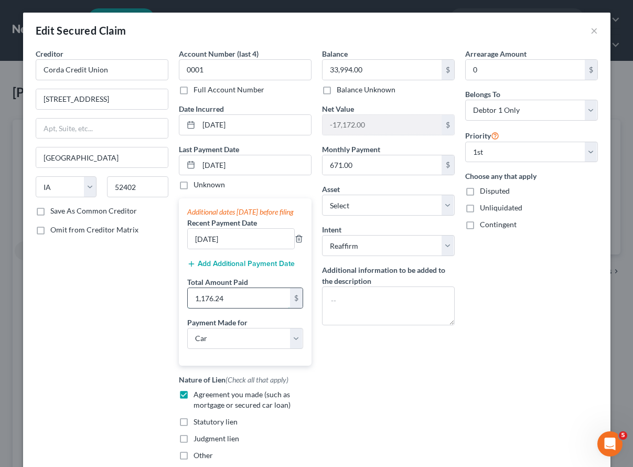
click at [233, 308] on input "1,176.24" at bounding box center [239, 298] width 102 height 20
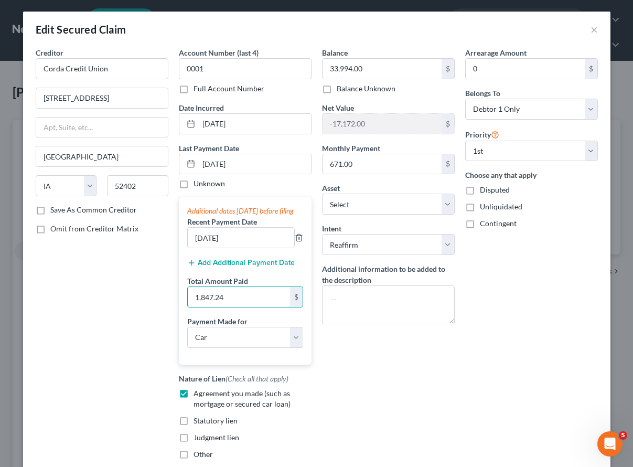
type input "1,847.24"
click at [249, 267] on div "Add Additional Payment Date" at bounding box center [245, 261] width 116 height 10
click at [223, 267] on button "Add Additional Payment Date" at bounding box center [241, 263] width 108 height 8
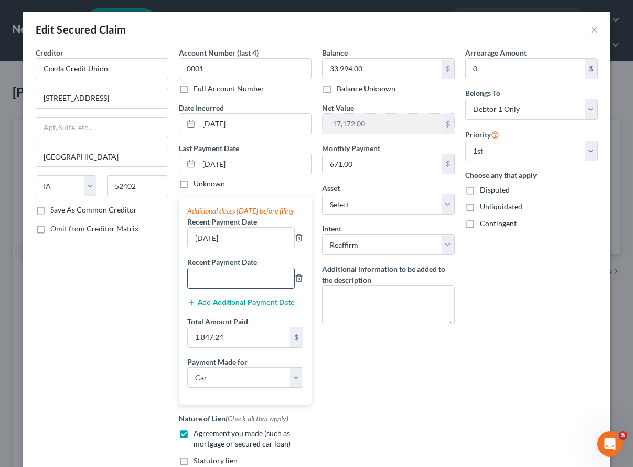
click at [209, 285] on input "text" at bounding box center [241, 278] width 106 height 20
type input "[DATE]"
drag, startPoint x: 249, startPoint y: 161, endPoint x: 174, endPoint y: 159, distance: 75.5
click at [174, 160] on div "Account Number (last 4) 0001 Full Account Number Date Incurred [DATE] Last Paym…" at bounding box center [245, 277] width 143 height 460
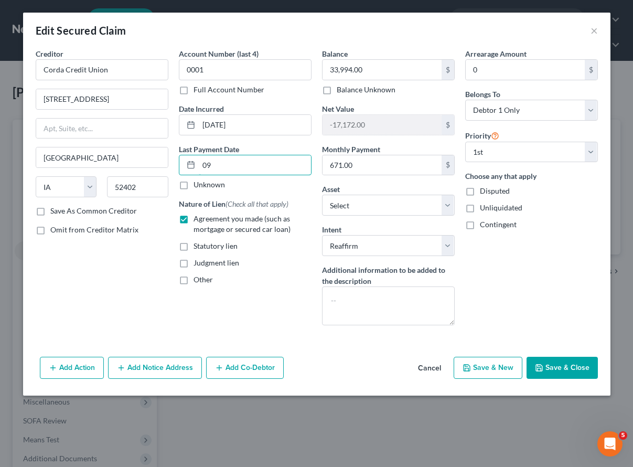
scroll to position [0, 0]
type input "[DATE]"
select select "0"
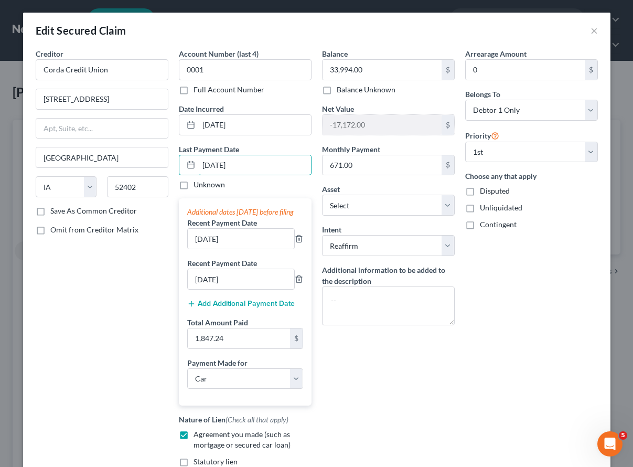
scroll to position [127, 0]
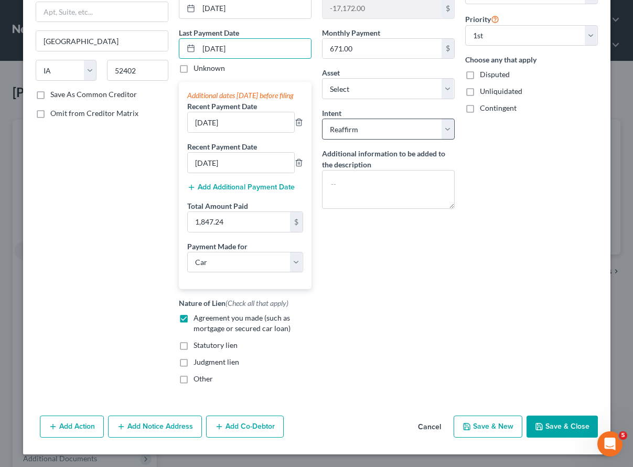
type input "[DATE]"
click at [366, 119] on select "Select Surrender Redeem Reaffirm Avoid Other" at bounding box center [388, 129] width 133 height 21
select select "4"
click at [322, 119] on select "Select Surrender Redeem Reaffirm Avoid Other" at bounding box center [388, 129] width 133 height 21
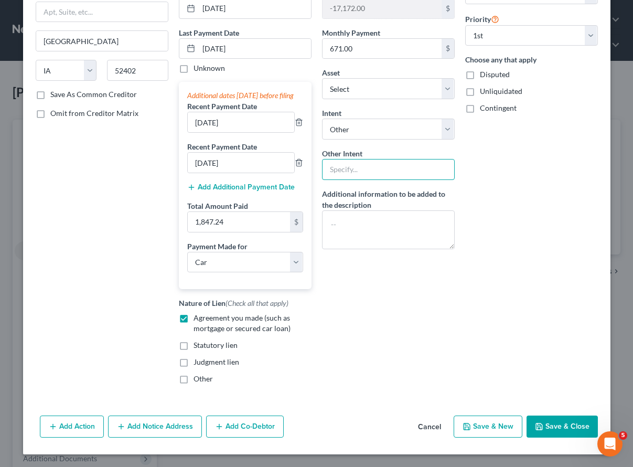
click at [353, 162] on input "text" at bounding box center [388, 169] width 133 height 21
type input "Retain and continue making payments"
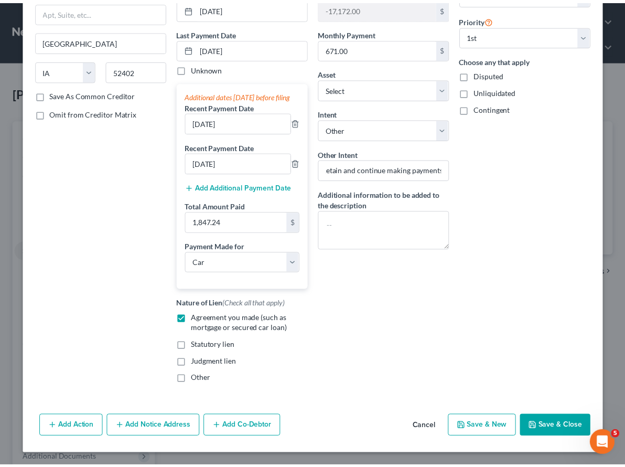
scroll to position [0, 0]
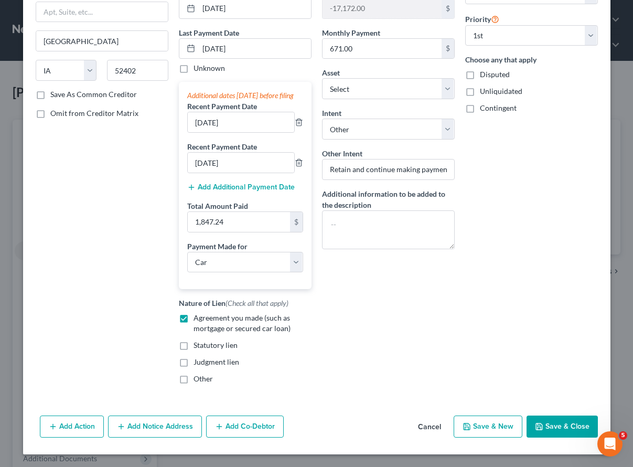
click at [566, 427] on button "Save & Close" at bounding box center [562, 426] width 71 height 22
select select "5"
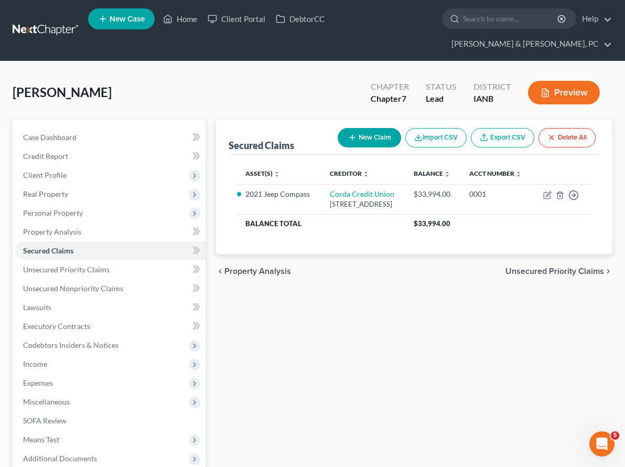
drag, startPoint x: 307, startPoint y: 339, endPoint x: 185, endPoint y: 310, distance: 125.6
click at [304, 337] on div "Secured Claims New Claim Import CSV Export CSV Delete All Asset(s) expand_more …" at bounding box center [414, 338] width 407 height 436
click at [44, 378] on span "Expenses" at bounding box center [38, 382] width 30 height 9
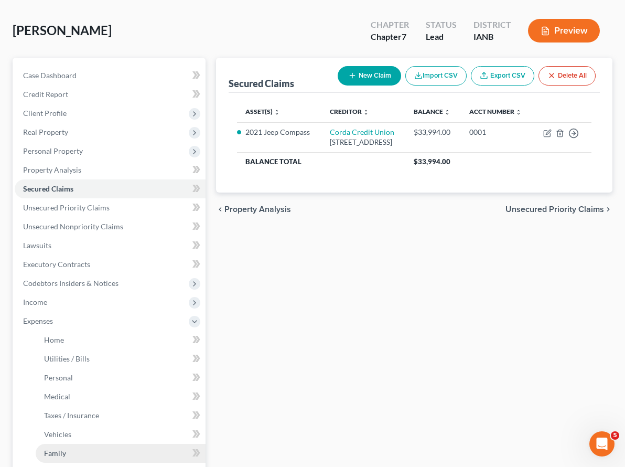
scroll to position [67, 0]
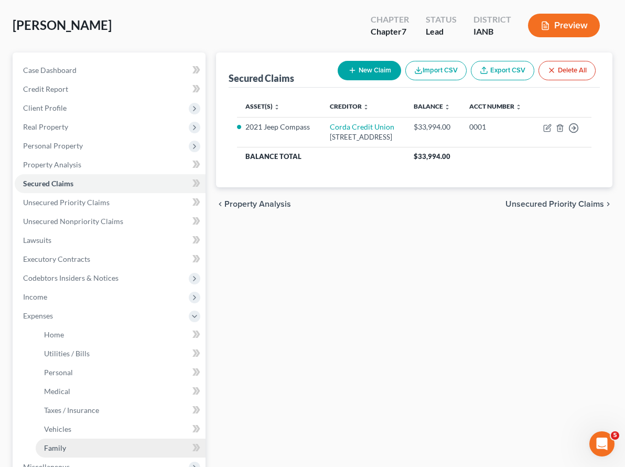
click at [67, 438] on link "Family" at bounding box center [121, 447] width 170 height 19
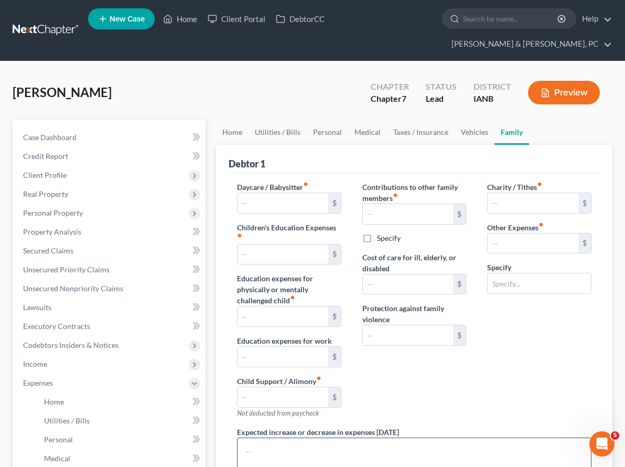
type input "0.00"
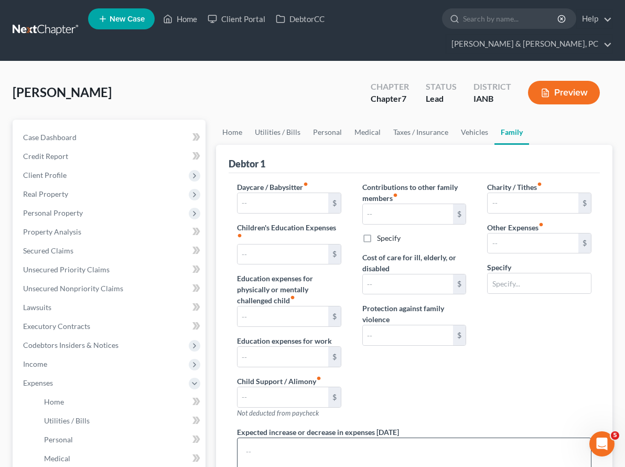
type input "0.00"
type input "250.00"
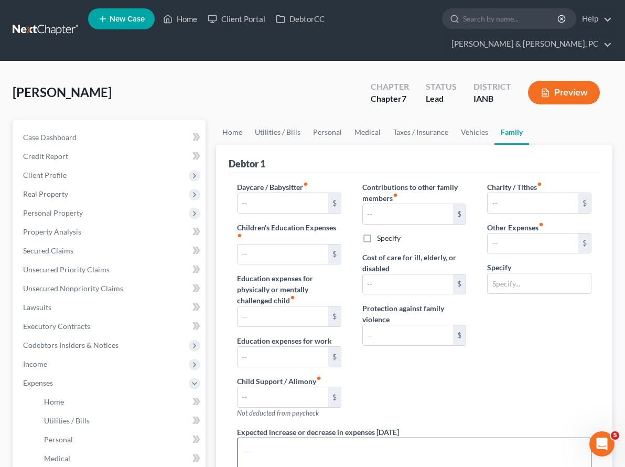
type input "Miscellaneous Expenses"
radio input "true"
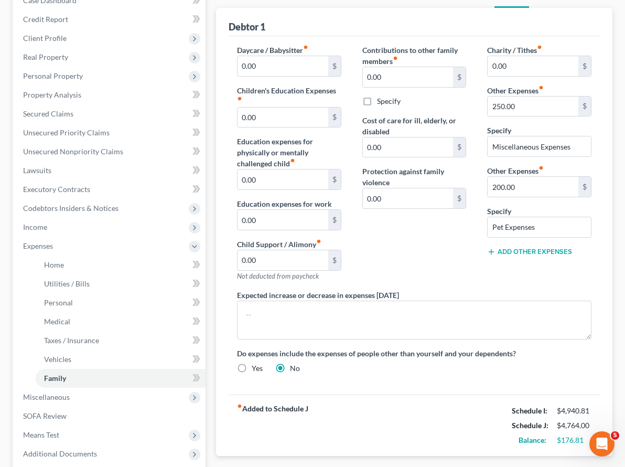
scroll to position [137, 0]
drag, startPoint x: 276, startPoint y: 460, endPoint x: 261, endPoint y: 449, distance: 19.2
click at [276, 459] on div "Home Utilities / Bills Personal Medical Taxes / Insurance Vehicles Family Debto…" at bounding box center [414, 266] width 407 height 568
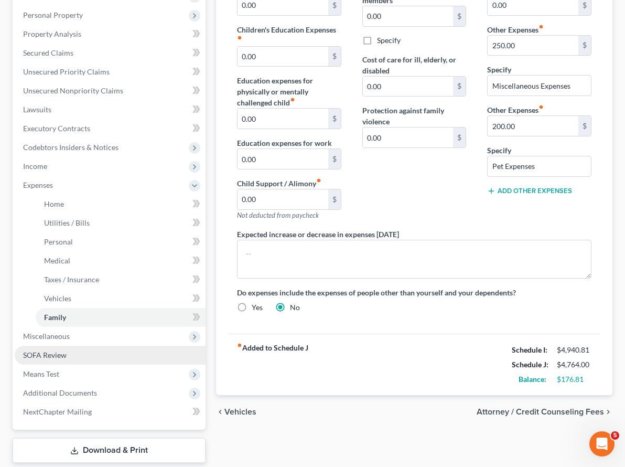
scroll to position [205, 0]
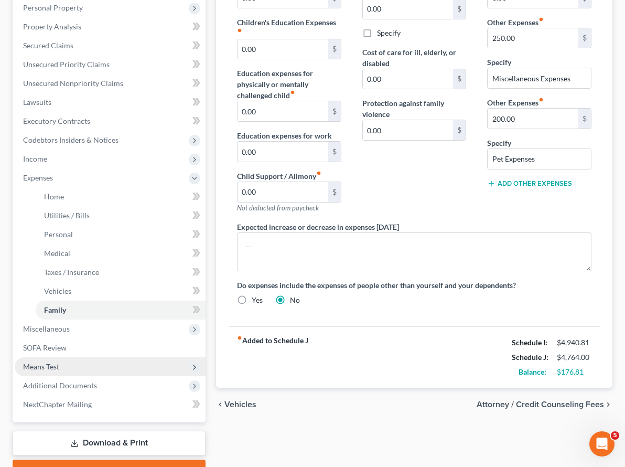
click at [58, 362] on span "Means Test" at bounding box center [41, 366] width 36 height 9
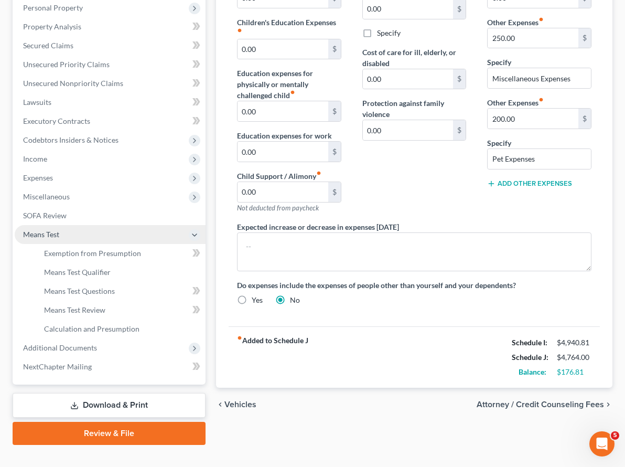
scroll to position [204, 0]
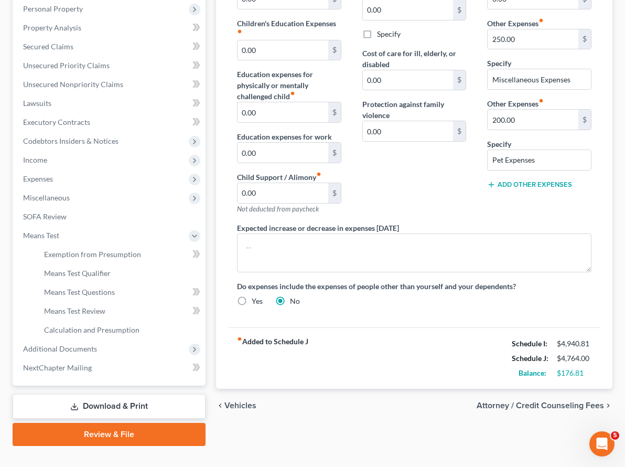
drag, startPoint x: 312, startPoint y: 405, endPoint x: 280, endPoint y: 395, distance: 33.9
click at [312, 405] on div "Home Utilities / Bills Personal Medical Taxes / Insurance Vehicles Family Debto…" at bounding box center [414, 181] width 407 height 530
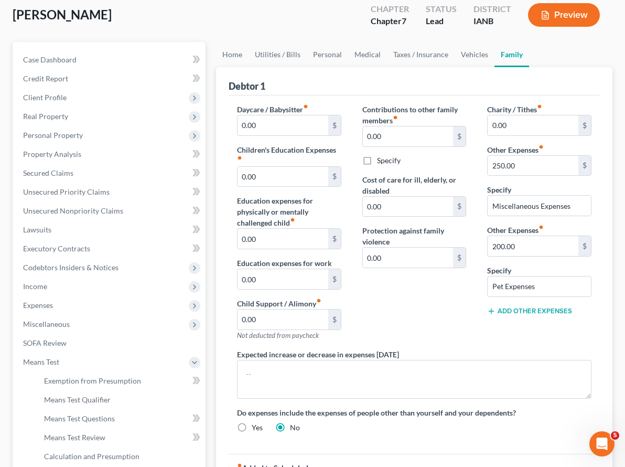
scroll to position [0, 0]
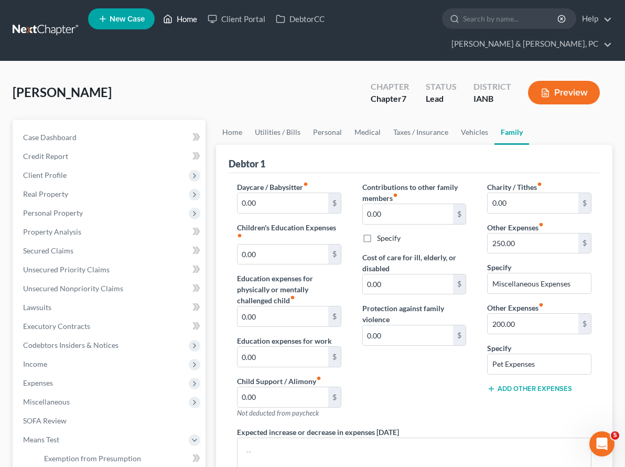
click at [185, 21] on link "Home" at bounding box center [180, 18] width 45 height 19
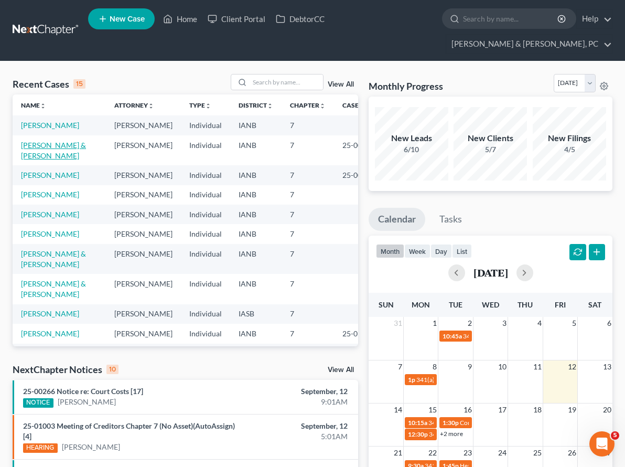
click at [67, 141] on link "[PERSON_NAME] & [PERSON_NAME]" at bounding box center [53, 150] width 65 height 19
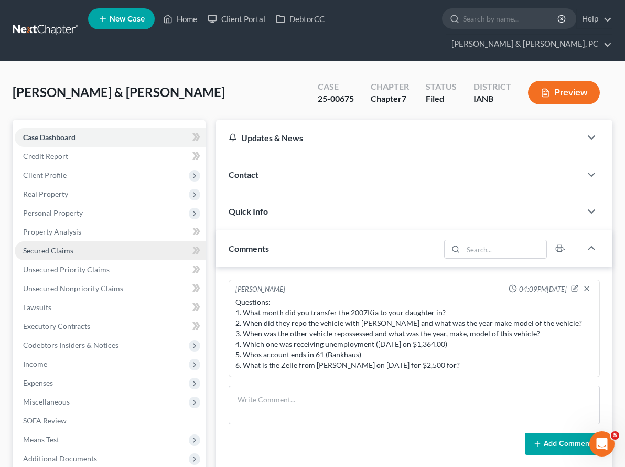
click at [64, 246] on span "Secured Claims" at bounding box center [48, 250] width 50 height 9
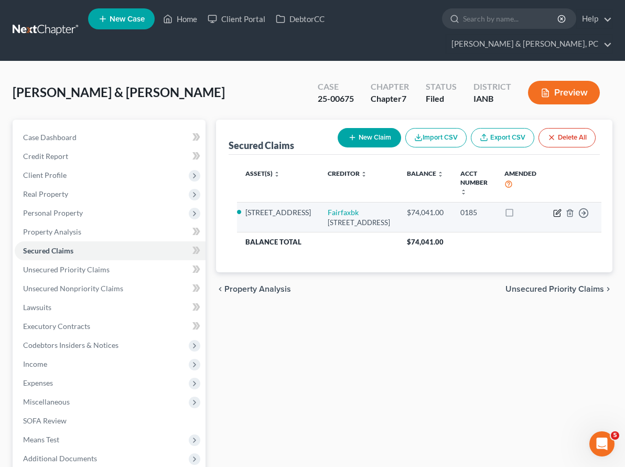
click at [554, 210] on icon "button" at bounding box center [557, 213] width 6 height 6
select select "48"
select select "3"
select select "2"
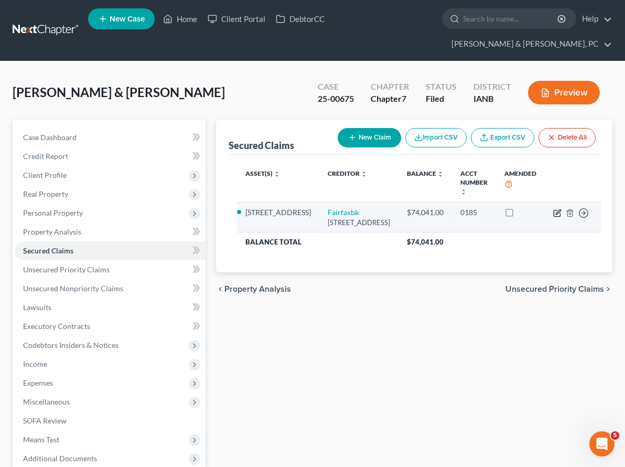
select select "0"
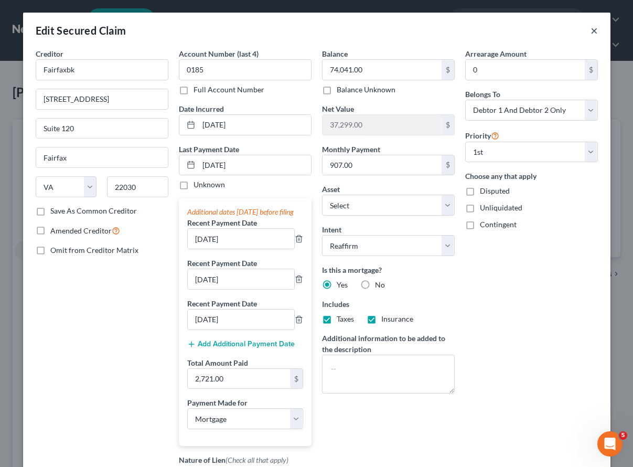
click at [592, 30] on button "×" at bounding box center [594, 30] width 7 height 13
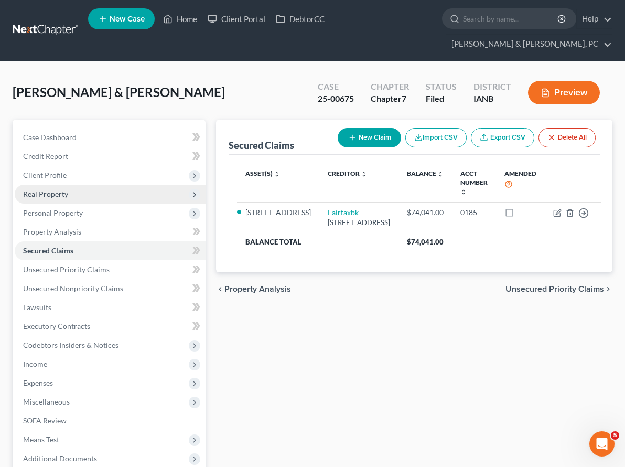
click at [50, 189] on span "Real Property" at bounding box center [45, 193] width 45 height 9
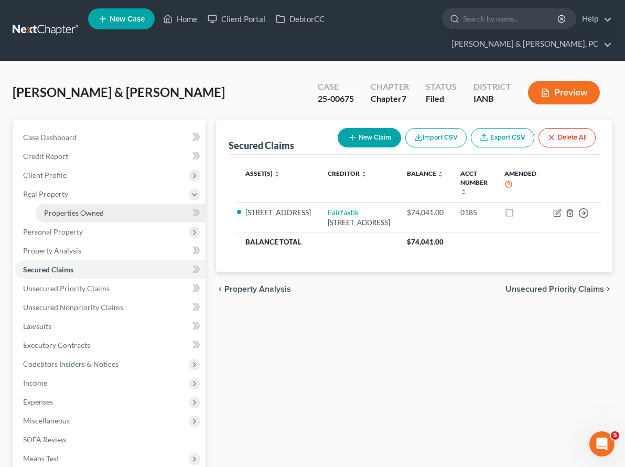
click at [56, 208] on span "Properties Owned" at bounding box center [74, 212] width 60 height 9
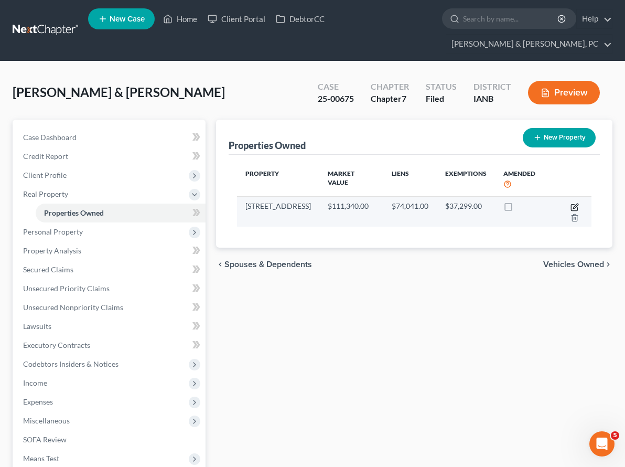
click at [571, 203] on icon "button" at bounding box center [575, 207] width 8 height 8
select select "16"
select select "47"
select select "1"
select select "0"
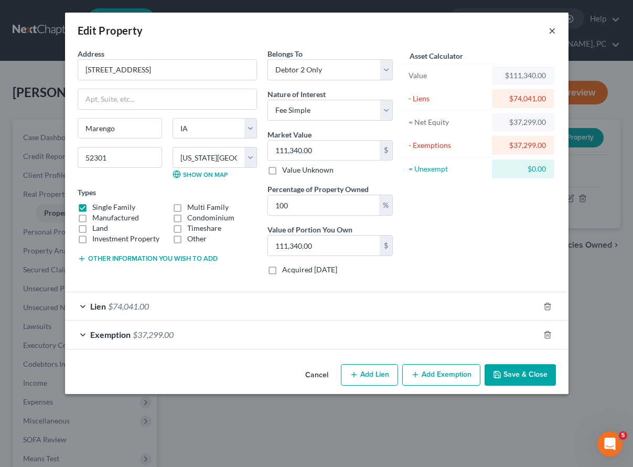
click at [555, 31] on button "×" at bounding box center [552, 30] width 7 height 13
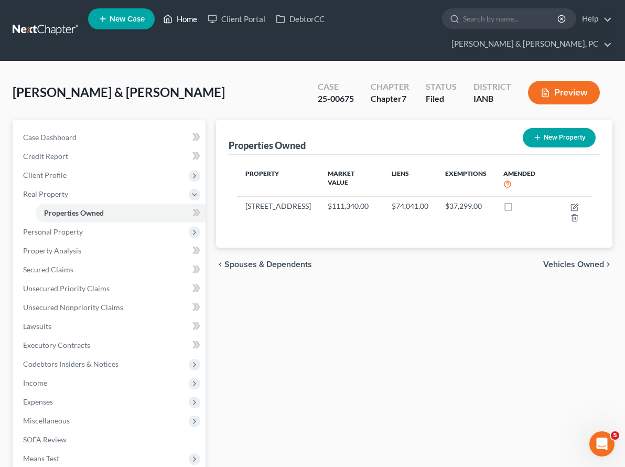
click at [185, 18] on link "Home" at bounding box center [180, 18] width 45 height 19
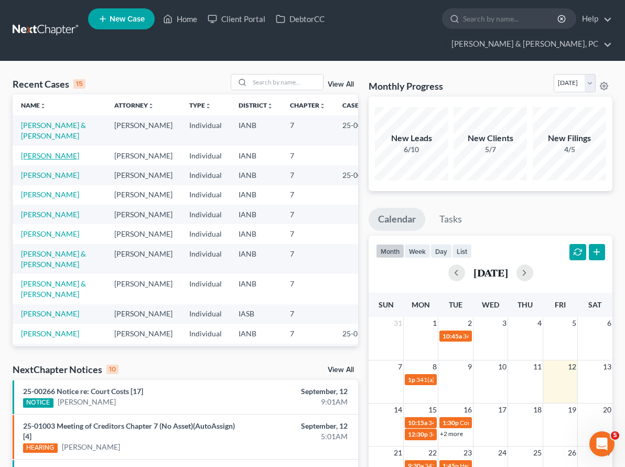
click at [46, 151] on link "[PERSON_NAME]" at bounding box center [50, 155] width 58 height 9
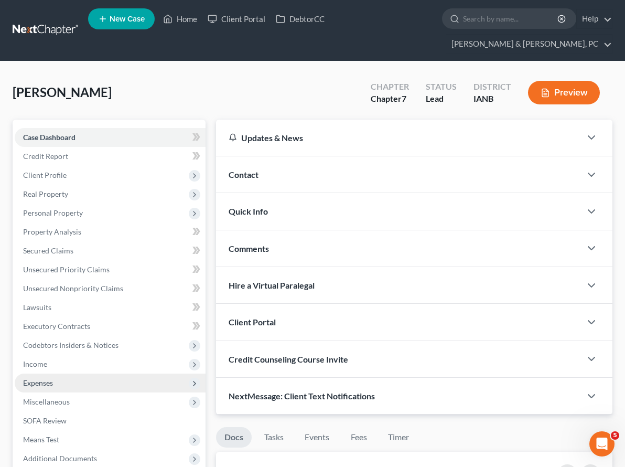
click at [37, 378] on span "Expenses" at bounding box center [38, 382] width 30 height 9
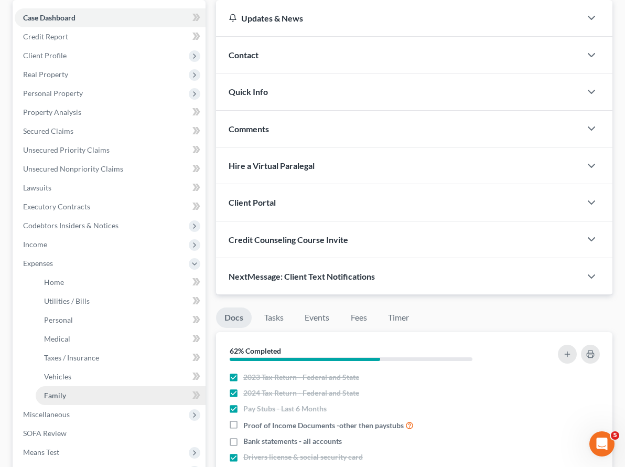
scroll to position [122, 0]
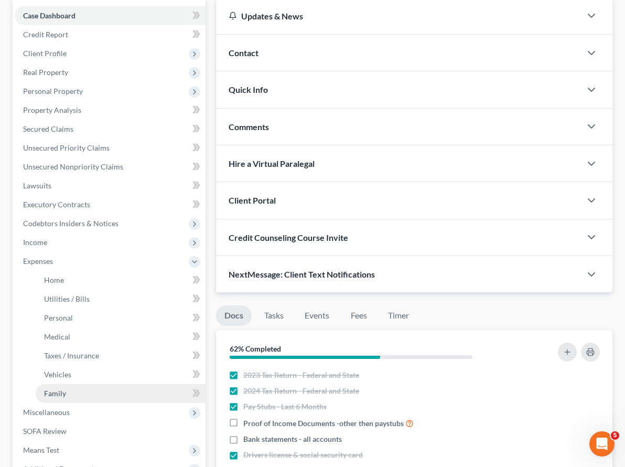
click at [55, 389] on span "Family" at bounding box center [55, 393] width 22 height 9
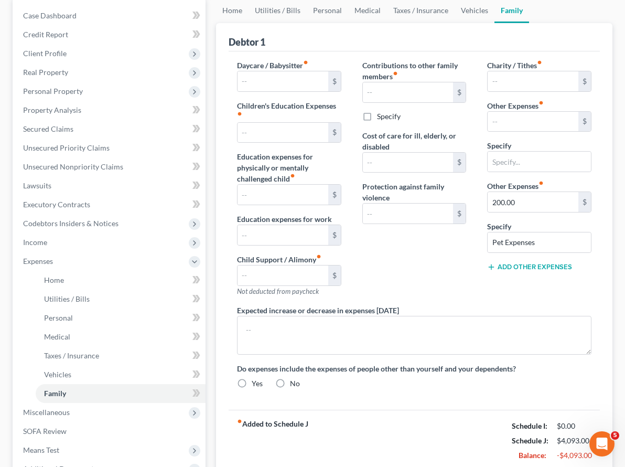
type input "0.00"
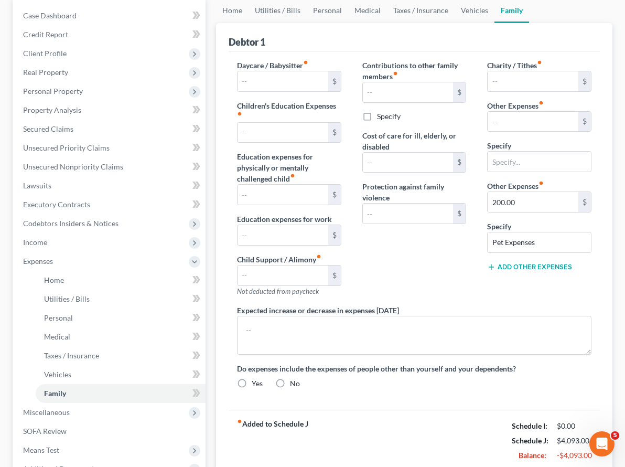
type input "0.00"
type input "250.00"
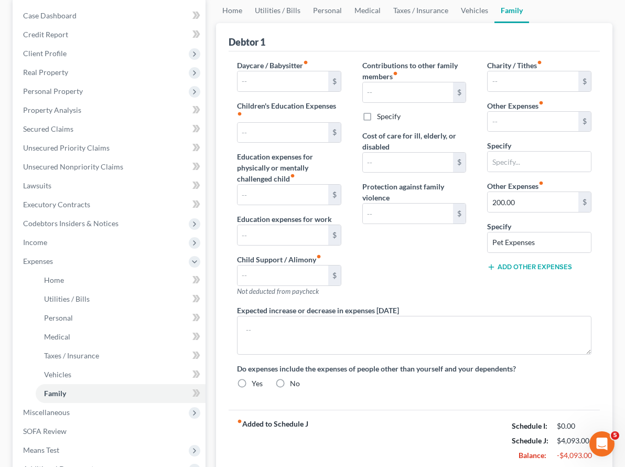
type input "Miscellaneous Expenses"
radio input "true"
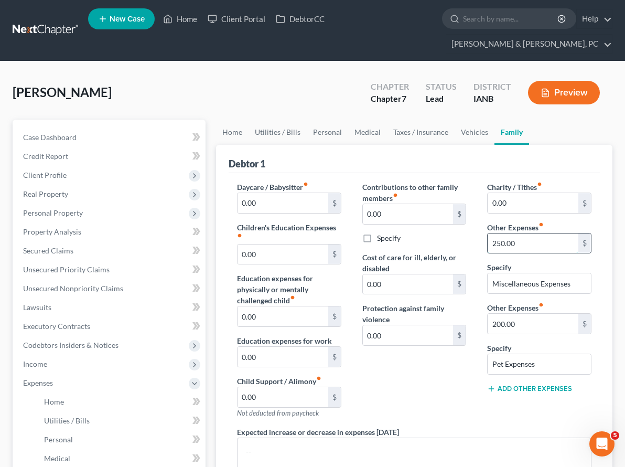
click at [509, 233] on input "250.00" at bounding box center [533, 243] width 91 height 20
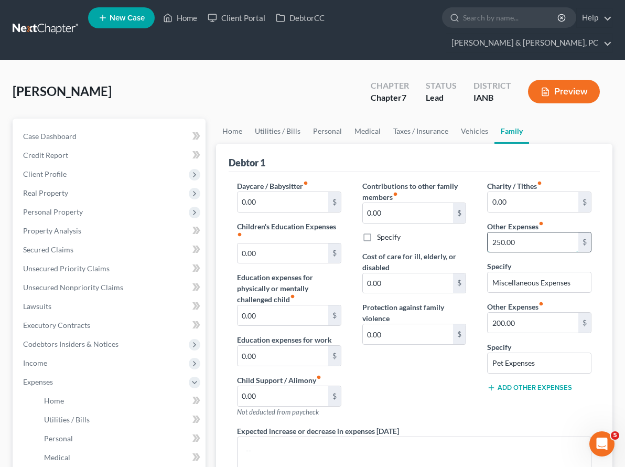
scroll to position [1, 0]
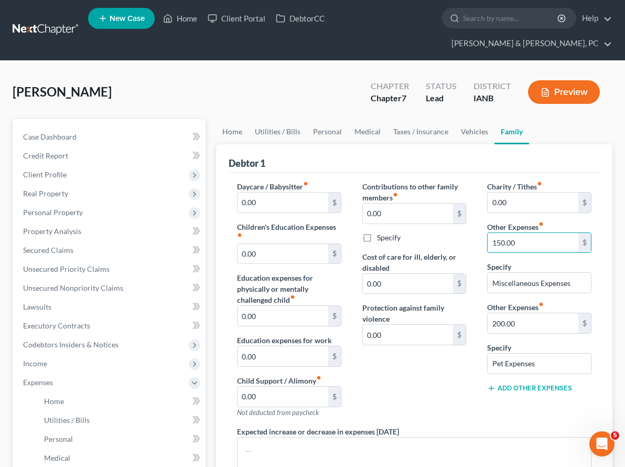
type input "150.00"
drag, startPoint x: 412, startPoint y: 378, endPoint x: 400, endPoint y: 358, distance: 23.3
click at [411, 376] on div "Contributions to other family members fiber_manual_record 0.00 $ Specify Cost o…" at bounding box center [414, 303] width 125 height 245
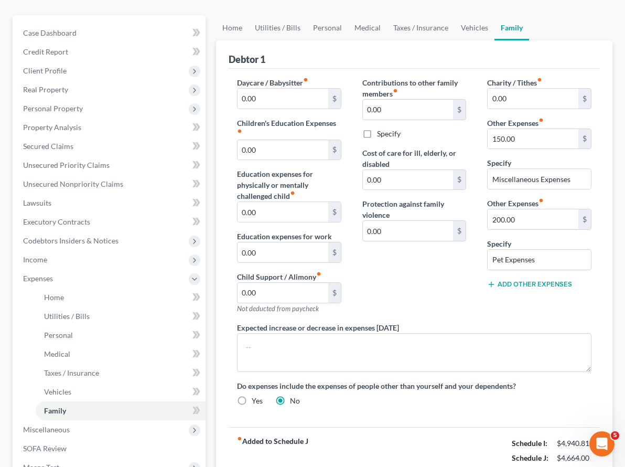
scroll to position [101, 0]
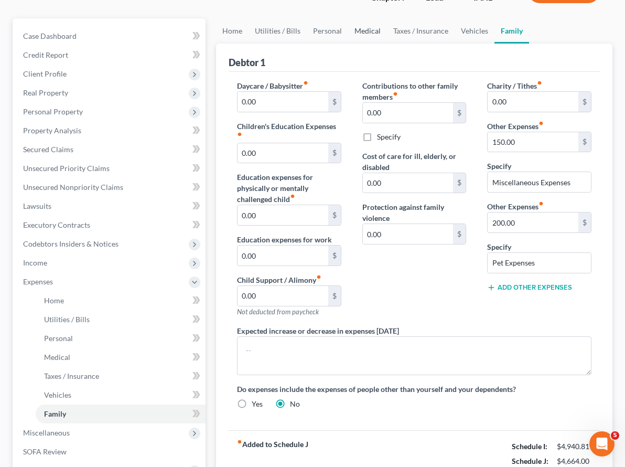
click at [348, 18] on link "Medical" at bounding box center [367, 30] width 39 height 25
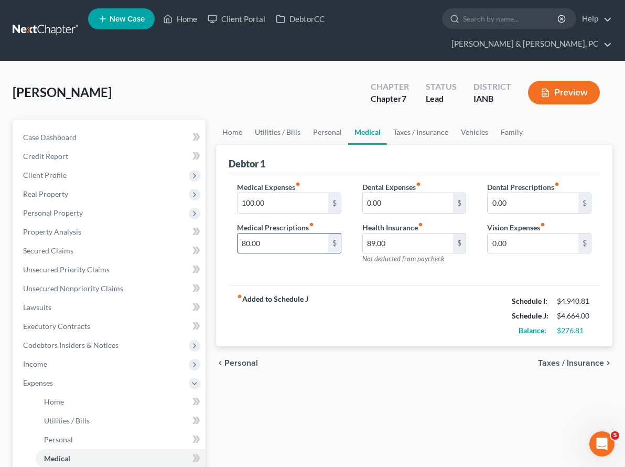
click at [254, 233] on input "80.00" at bounding box center [283, 243] width 91 height 20
type input "100.00"
click at [307, 120] on link "Personal" at bounding box center [327, 132] width 41 height 25
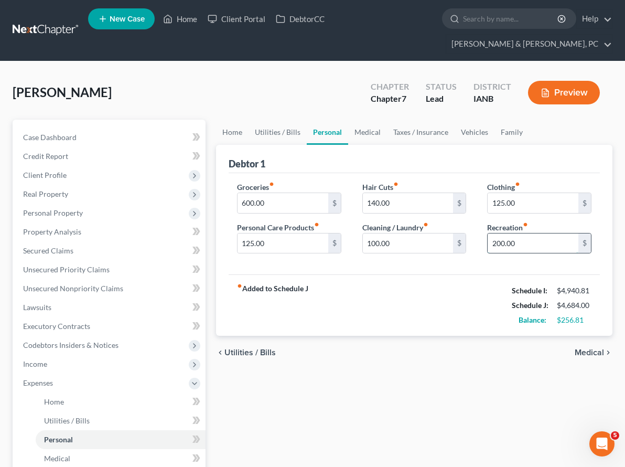
click at [541, 233] on input "200.00" at bounding box center [533, 243] width 91 height 20
click at [533, 233] on input "2,500.00" at bounding box center [533, 243] width 91 height 20
drag, startPoint x: 533, startPoint y: 224, endPoint x: 436, endPoint y: 217, distance: 97.8
click at [436, 217] on div "Groceries fiber_manual_record 600.00 $ Personal Care Products fiber_manual_reco…" at bounding box center [415, 221] width 376 height 81
type input "250.00"
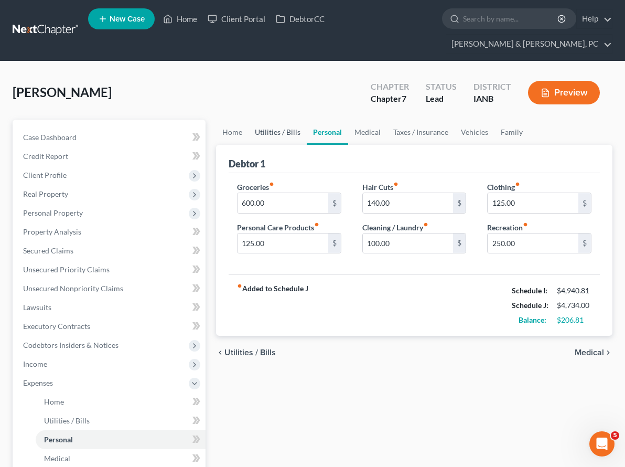
click at [249, 120] on link "Utilities / Bills" at bounding box center [278, 132] width 58 height 25
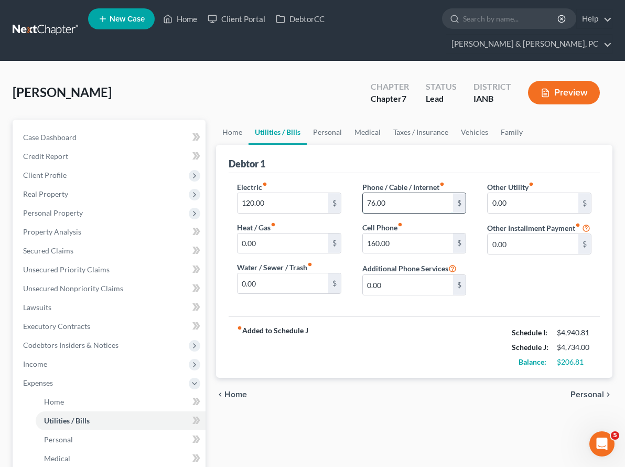
click at [371, 193] on input "76.00" at bounding box center [408, 203] width 91 height 20
type input "80.00"
click at [307, 120] on link "Personal" at bounding box center [327, 132] width 41 height 25
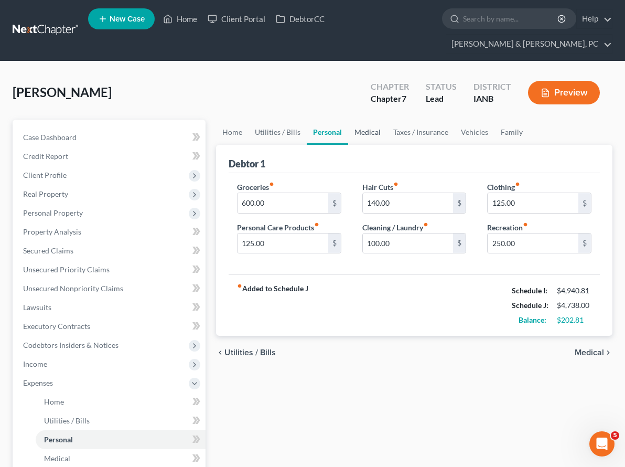
click at [348, 120] on link "Medical" at bounding box center [367, 132] width 39 height 25
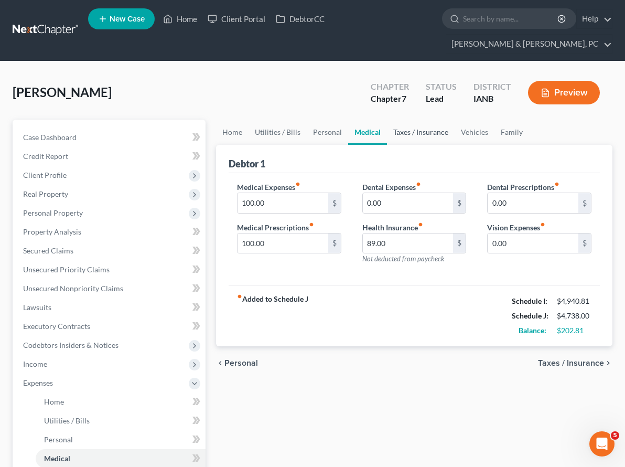
click at [387, 120] on link "Taxes / Insurance" at bounding box center [421, 132] width 68 height 25
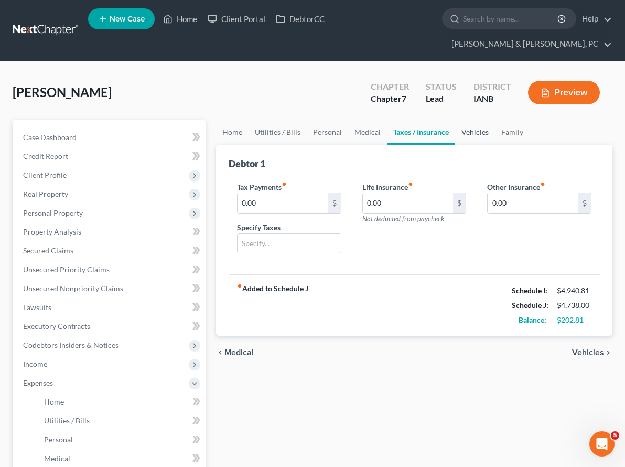
click at [455, 120] on link "Vehicles" at bounding box center [475, 132] width 40 height 25
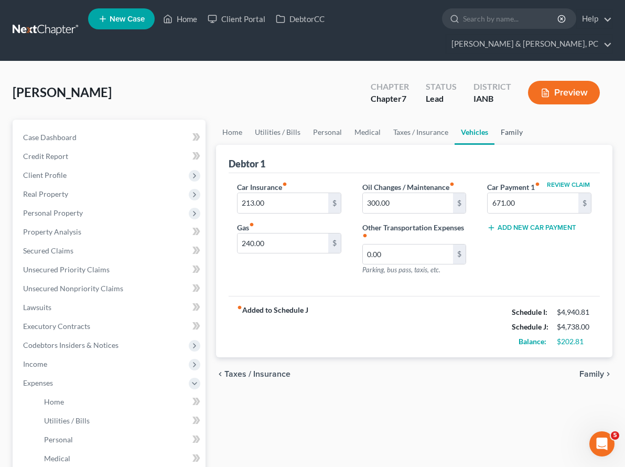
click at [495, 120] on link "Family" at bounding box center [512, 132] width 35 height 25
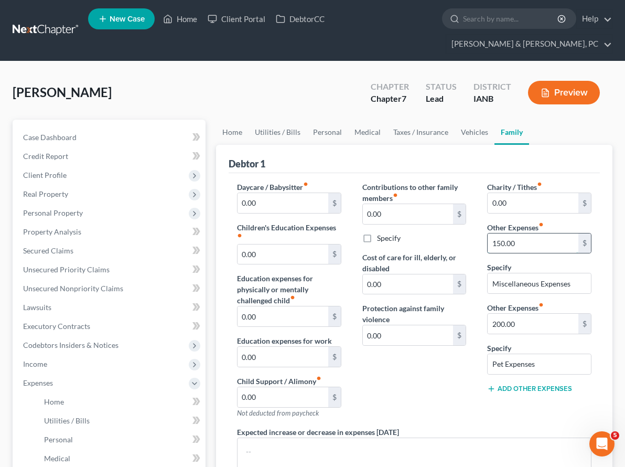
click at [526, 233] on input "150.00" at bounding box center [533, 243] width 91 height 20
type input "160.00"
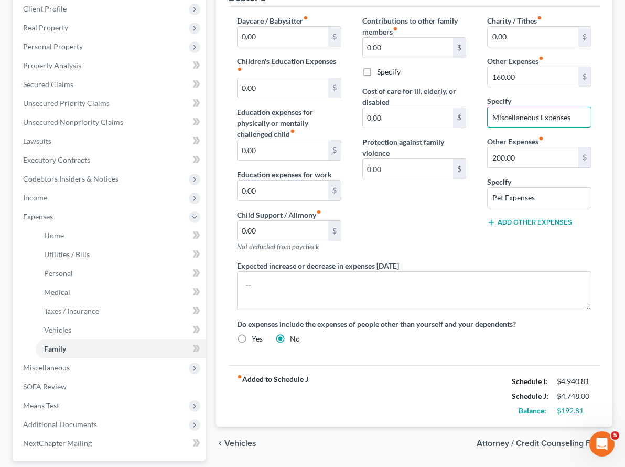
scroll to position [167, 0]
click at [387, 381] on div "fiber_manual_record Added to Schedule J Schedule I: $4,940.81 Schedule J: $4,74…" at bounding box center [414, 395] width 371 height 61
click at [385, 426] on div "chevron_left Vehicles Attorney / Credit Counseling Fees chevron_right" at bounding box center [414, 443] width 396 height 34
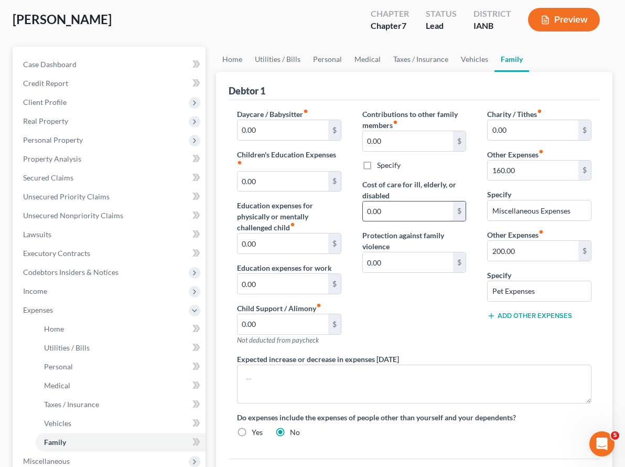
scroll to position [0, 0]
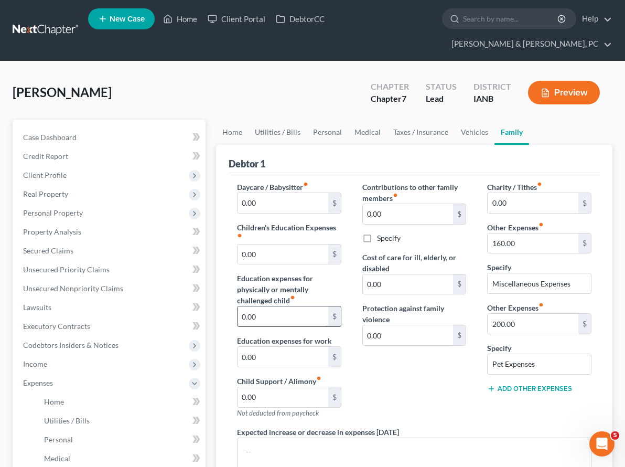
click at [375, 338] on div "Contributions to other family members fiber_manual_record 0.00 $ Specify Cost o…" at bounding box center [414, 303] width 125 height 245
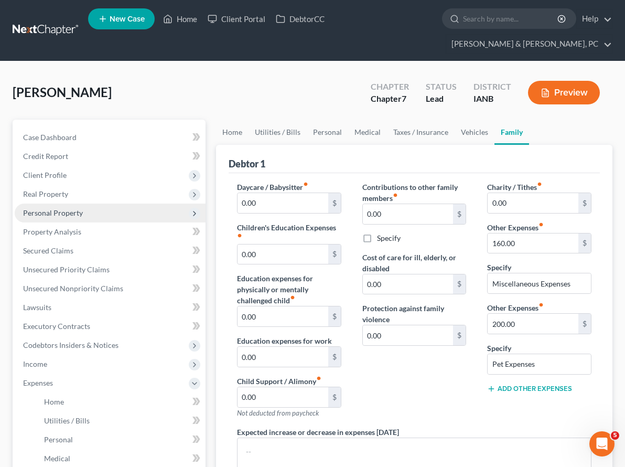
click at [57, 208] on span "Personal Property" at bounding box center [53, 212] width 60 height 9
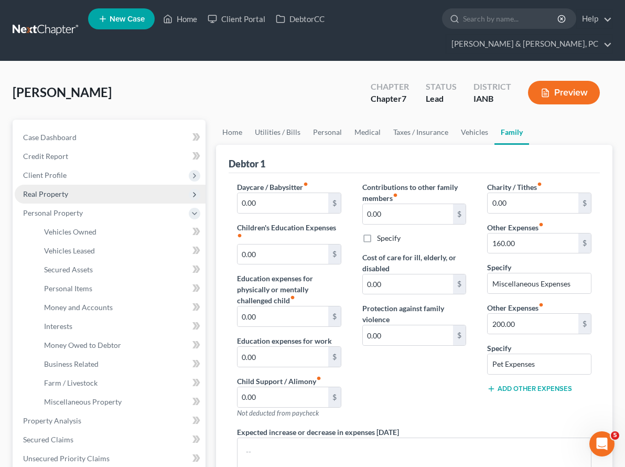
click at [42, 189] on span "Real Property" at bounding box center [45, 193] width 45 height 9
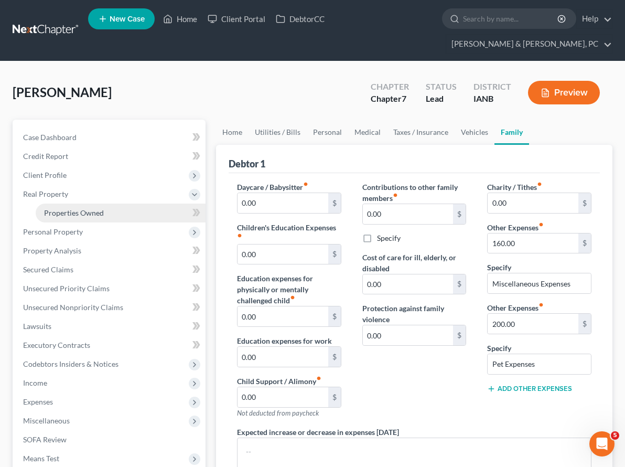
click at [47, 208] on span "Properties Owned" at bounding box center [74, 212] width 60 height 9
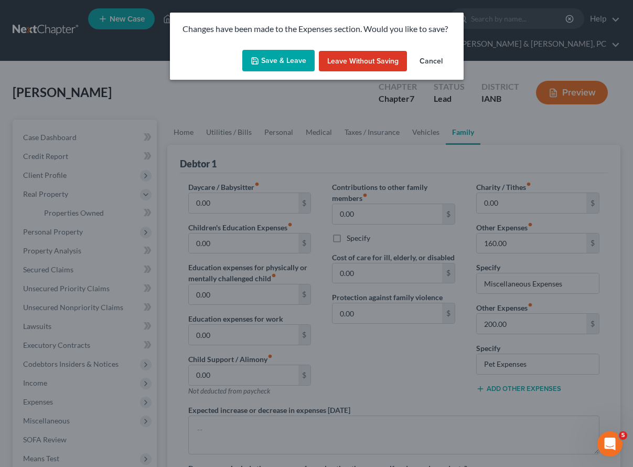
click at [270, 58] on button "Save & Leave" at bounding box center [278, 61] width 72 height 22
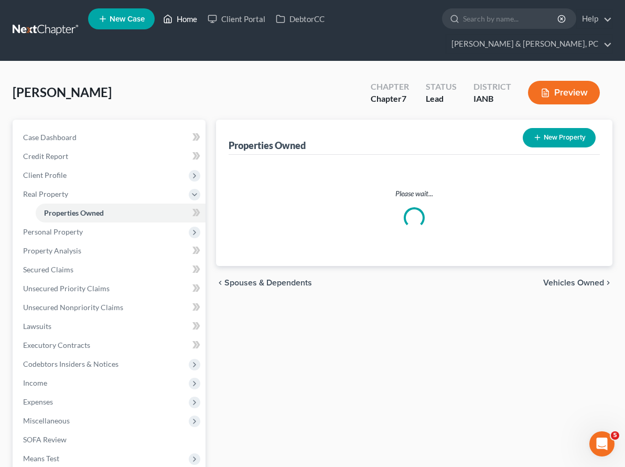
click at [184, 23] on link "Home" at bounding box center [180, 18] width 45 height 19
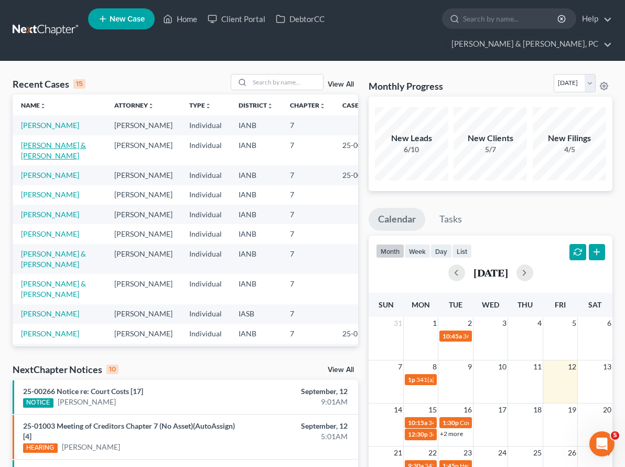
click at [52, 141] on link "[PERSON_NAME] & [PERSON_NAME]" at bounding box center [53, 150] width 65 height 19
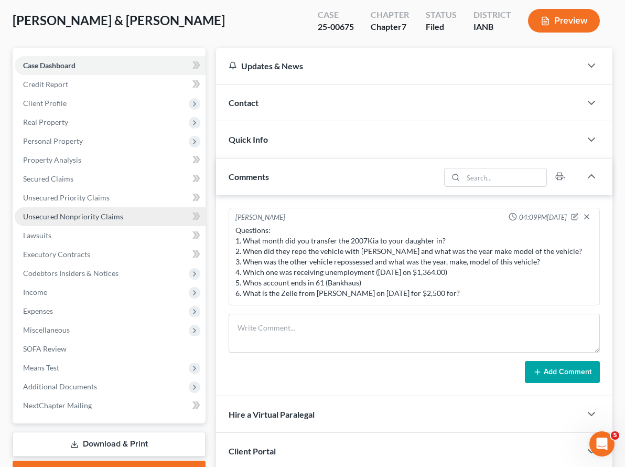
scroll to position [73, 0]
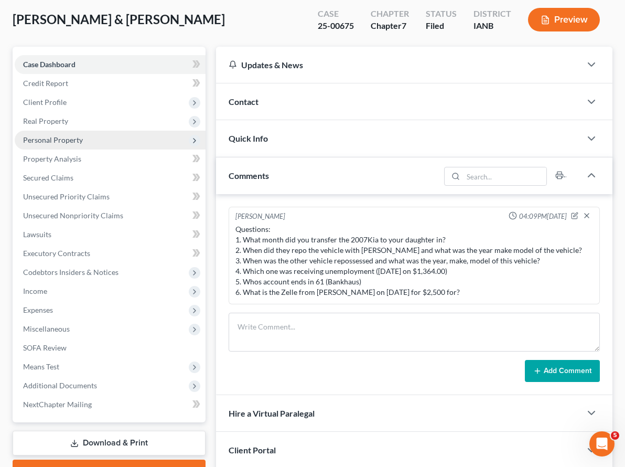
click at [48, 135] on span "Personal Property" at bounding box center [53, 139] width 60 height 9
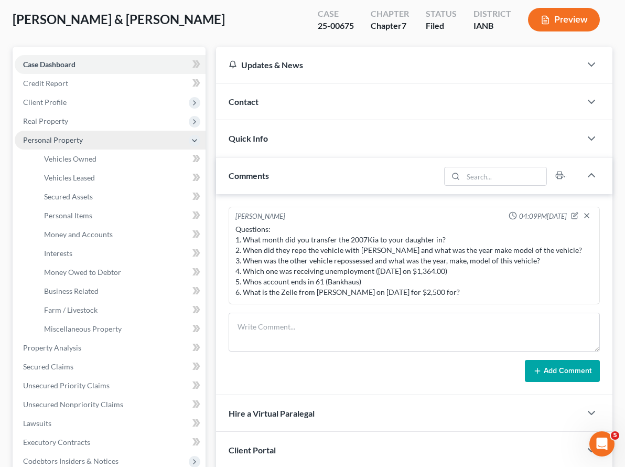
drag, startPoint x: 46, startPoint y: 103, endPoint x: 46, endPoint y: 115, distance: 12.6
click at [46, 116] on span "Real Property" at bounding box center [45, 120] width 45 height 9
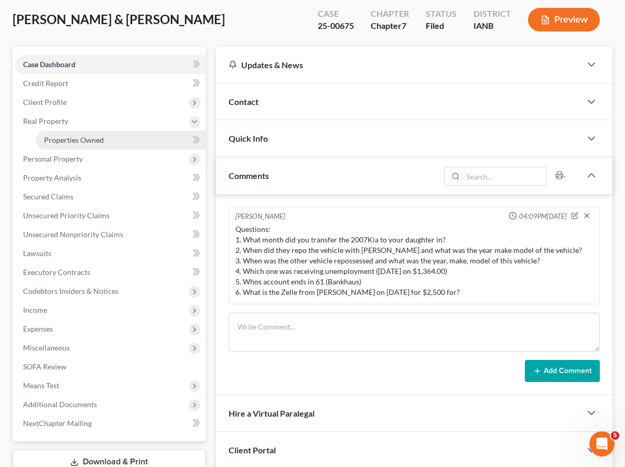
click at [46, 135] on span "Properties Owned" at bounding box center [74, 139] width 60 height 9
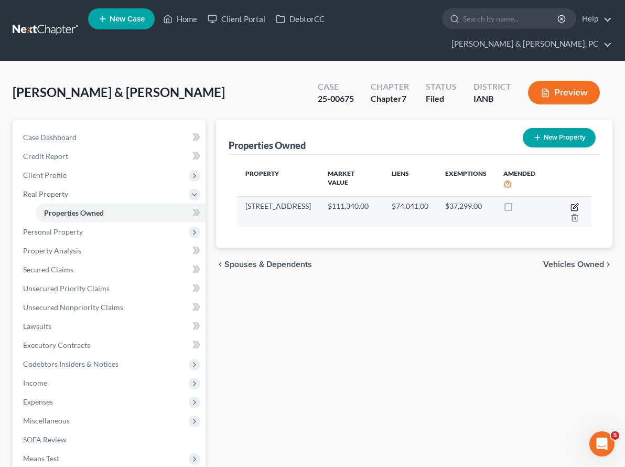
click at [571, 203] on icon "button" at bounding box center [575, 207] width 8 height 8
select select "16"
select select "47"
select select "1"
select select "0"
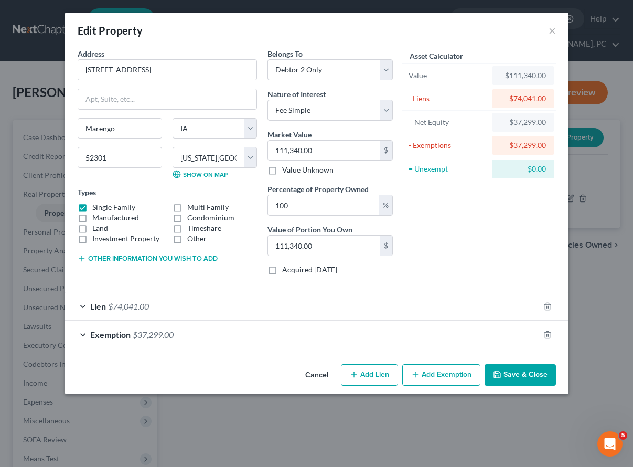
click at [118, 254] on button "Other information you wish to add" at bounding box center [148, 258] width 140 height 8
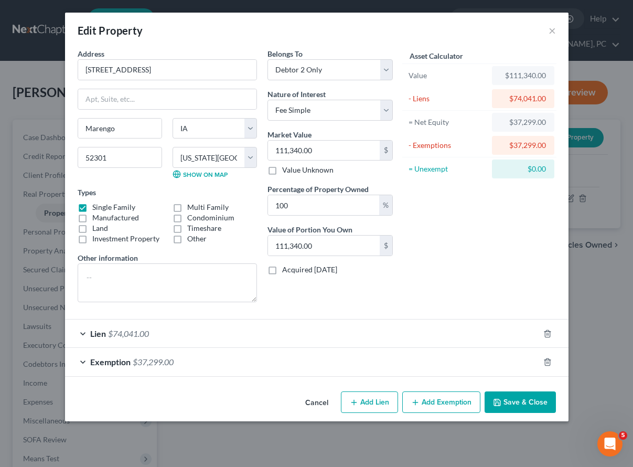
click at [114, 256] on label "Other information" at bounding box center [108, 257] width 60 height 11
click at [317, 403] on button "Cancel" at bounding box center [317, 402] width 40 height 21
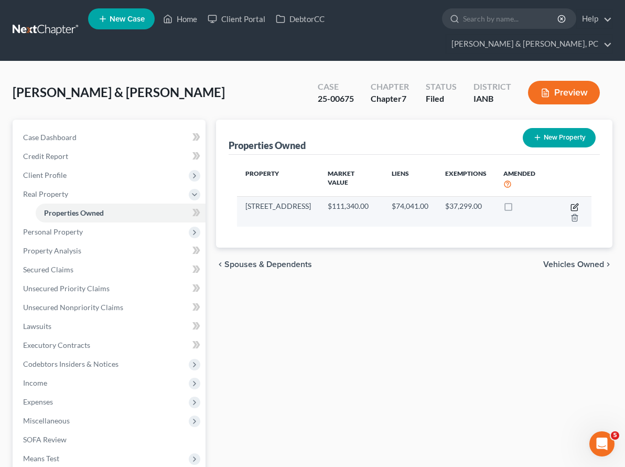
click at [571, 203] on icon "button" at bounding box center [575, 207] width 8 height 8
select select "16"
select select "47"
select select "1"
select select "0"
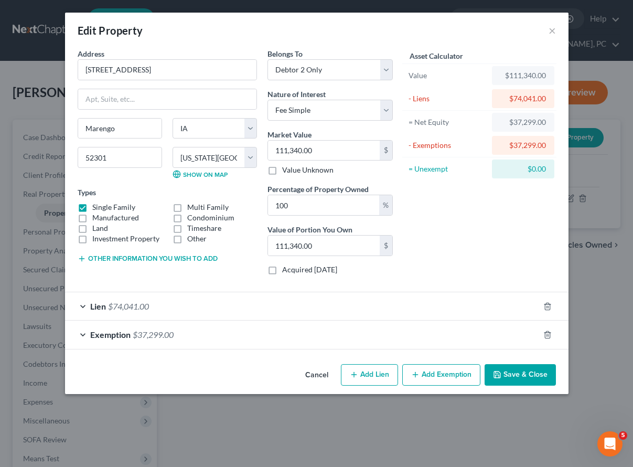
click at [208, 332] on div "Exemption $37,299.00" at bounding box center [302, 334] width 474 height 28
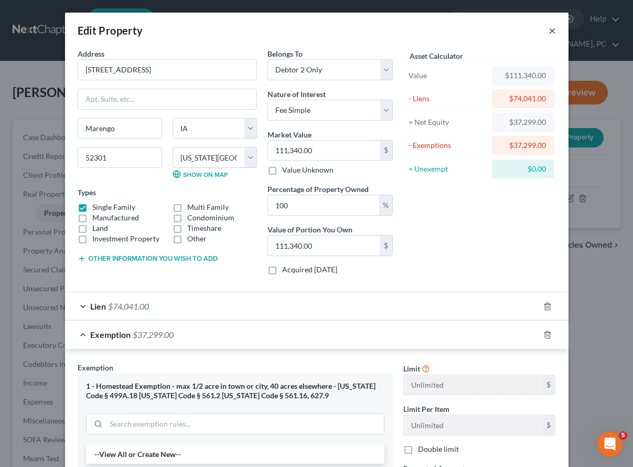
drag, startPoint x: 549, startPoint y: 29, endPoint x: 203, endPoint y: 167, distance: 372.6
click at [549, 29] on button "×" at bounding box center [552, 30] width 7 height 13
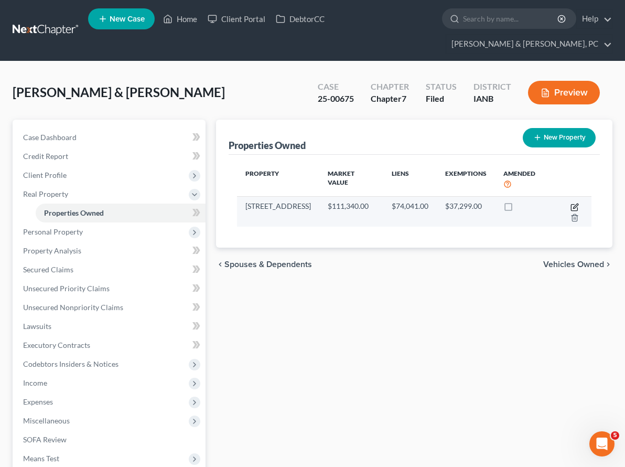
click at [571, 203] on icon "button" at bounding box center [575, 207] width 8 height 8
select select "16"
select select "47"
select select "1"
select select "0"
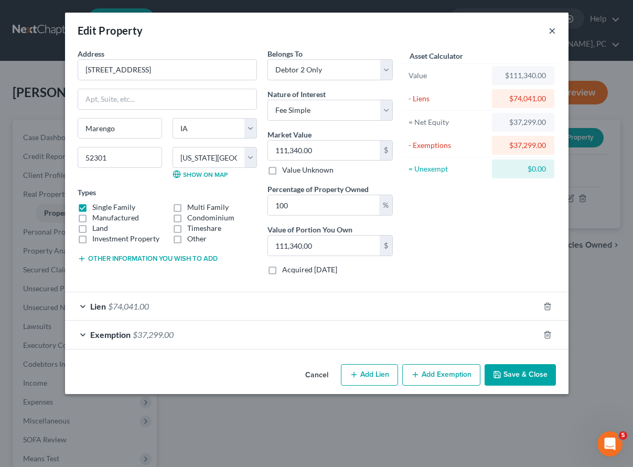
click at [553, 28] on button "×" at bounding box center [552, 30] width 7 height 13
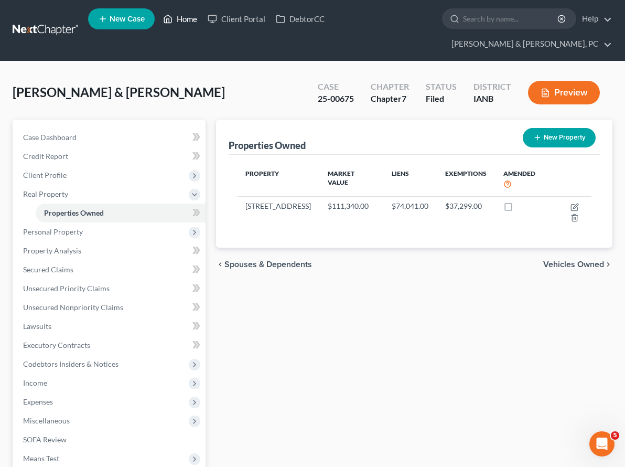
click at [188, 15] on link "Home" at bounding box center [180, 18] width 45 height 19
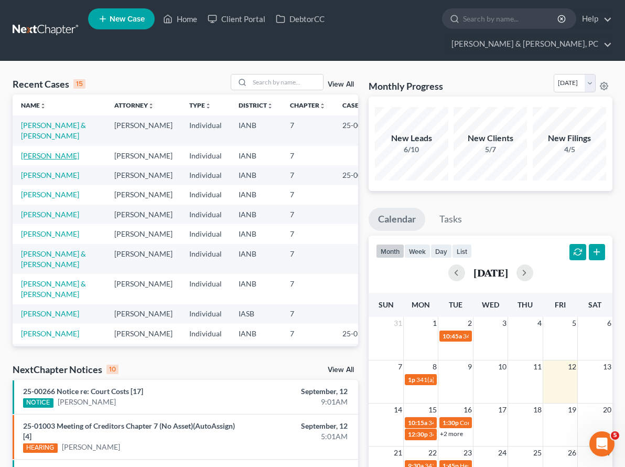
click at [58, 151] on link "[PERSON_NAME]" at bounding box center [50, 155] width 58 height 9
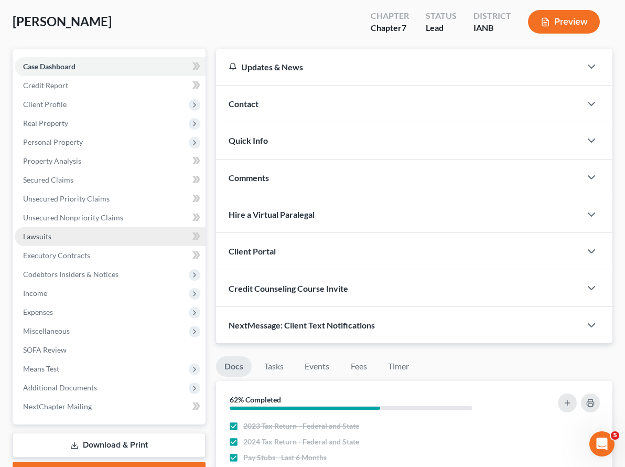
scroll to position [110, 0]
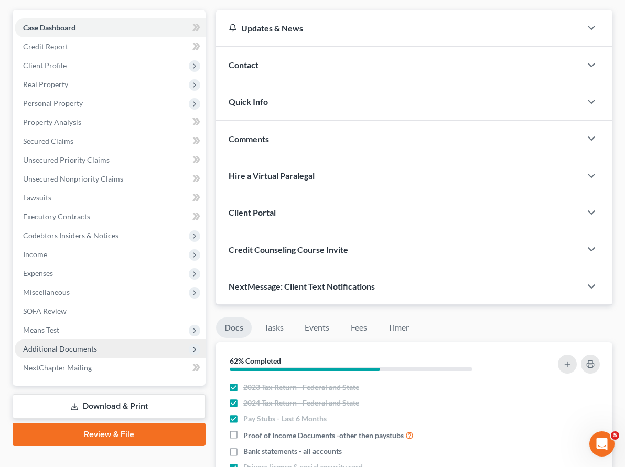
click at [70, 344] on span "Additional Documents" at bounding box center [60, 348] width 74 height 9
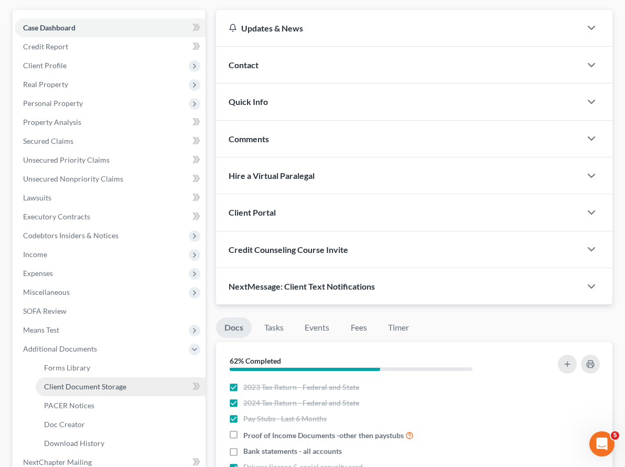
click at [85, 382] on span "Client Document Storage" at bounding box center [85, 386] width 82 height 9
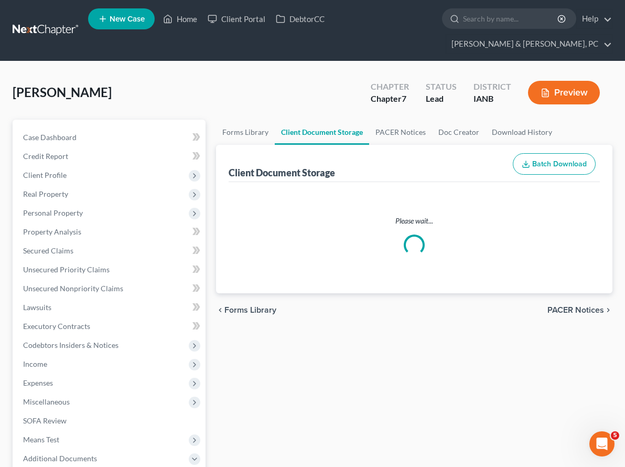
select select "4"
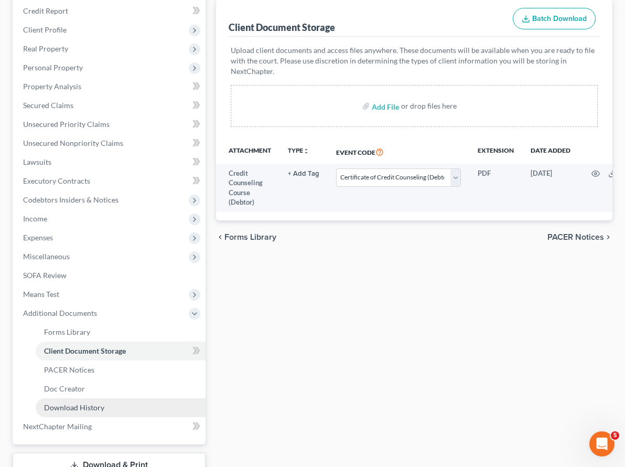
scroll to position [146, 0]
